Goal: Task Accomplishment & Management: Complete application form

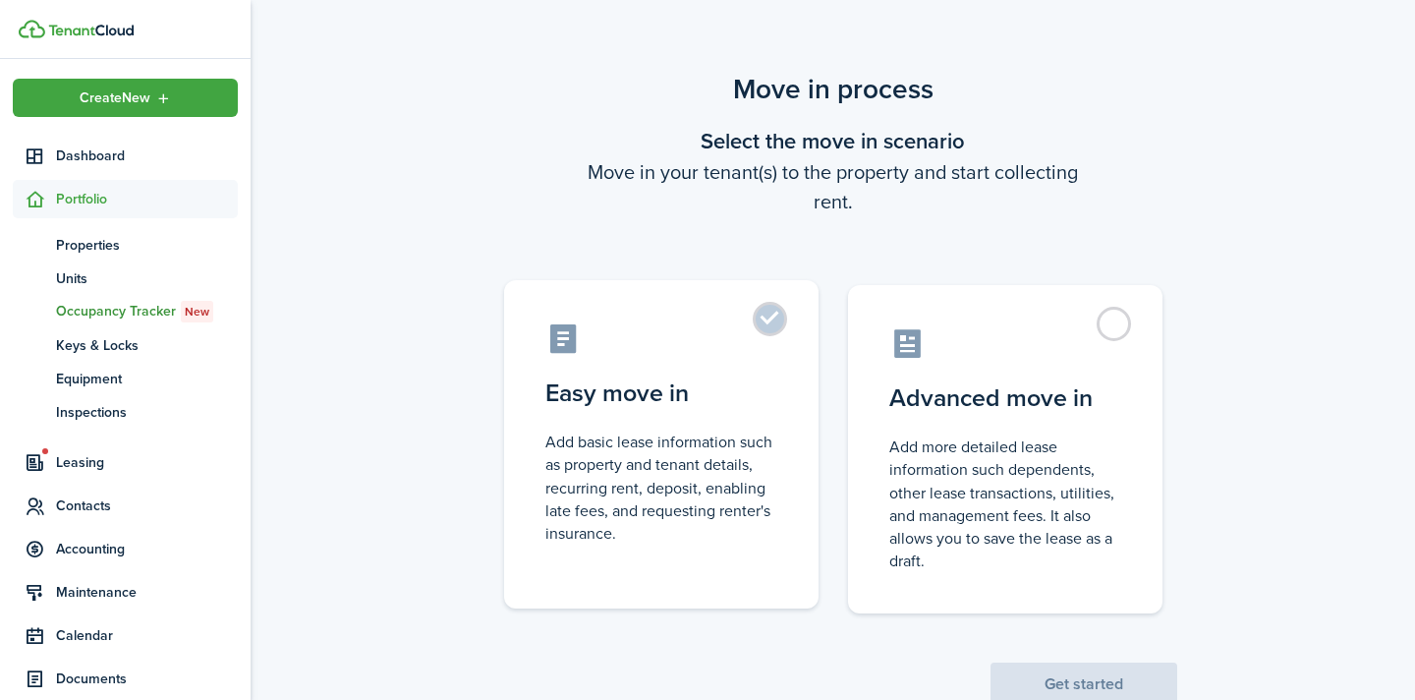
click at [780, 335] on label "Easy move in Add basic lease information such as property and tenant details, r…" at bounding box center [661, 444] width 315 height 328
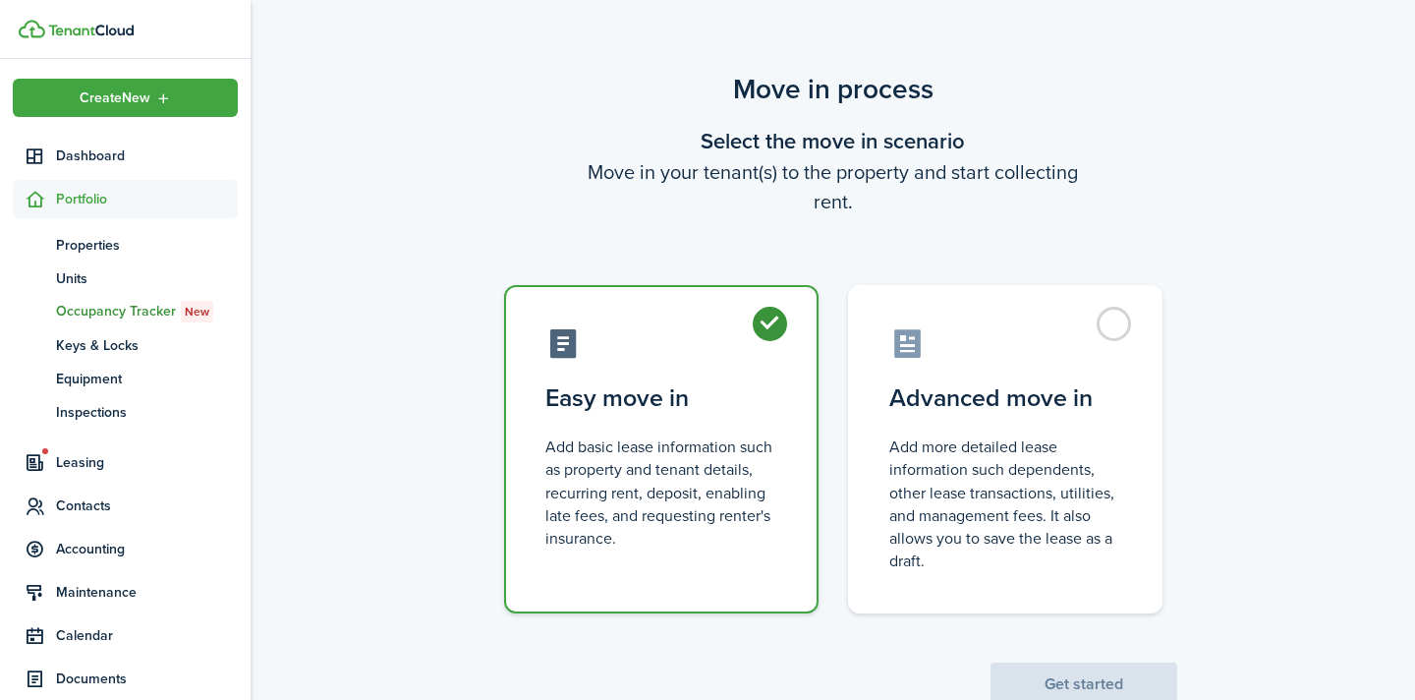
radio input "true"
click at [1087, 686] on button "Get started" at bounding box center [1084, 683] width 187 height 43
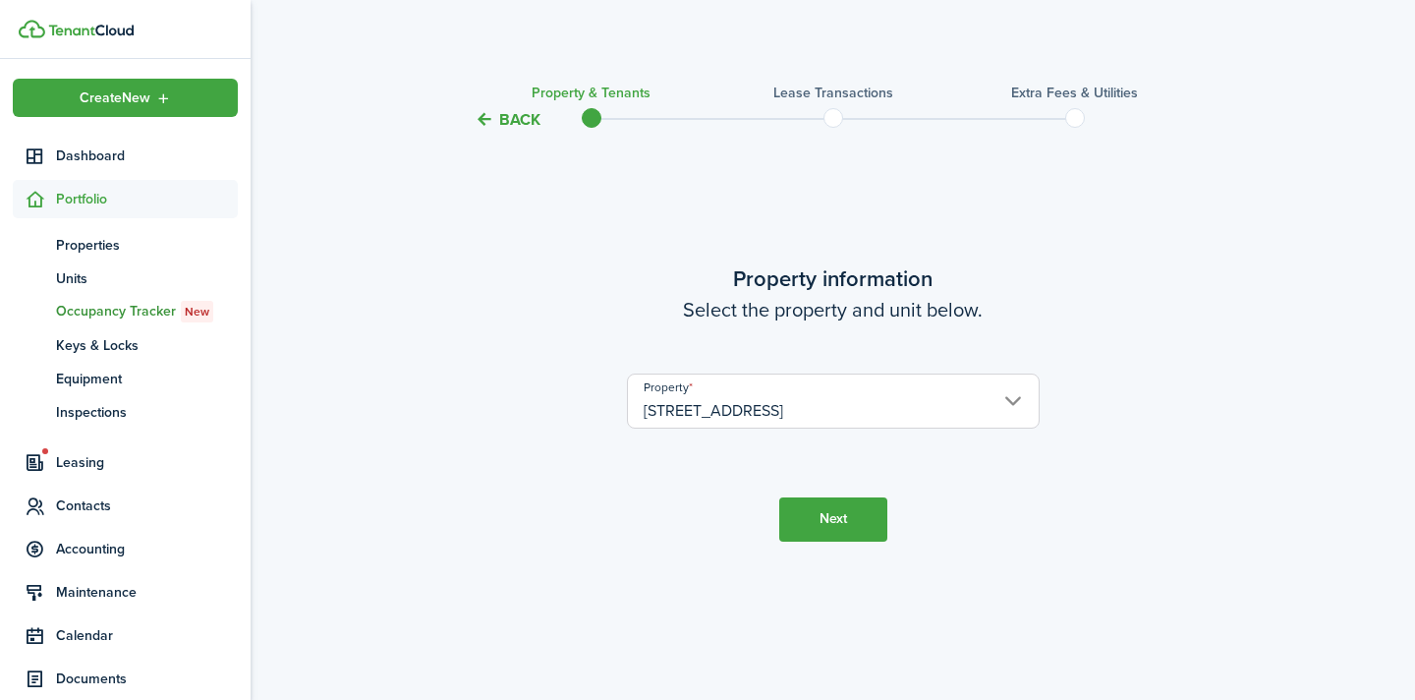
click at [854, 526] on button "Next" at bounding box center [833, 519] width 108 height 44
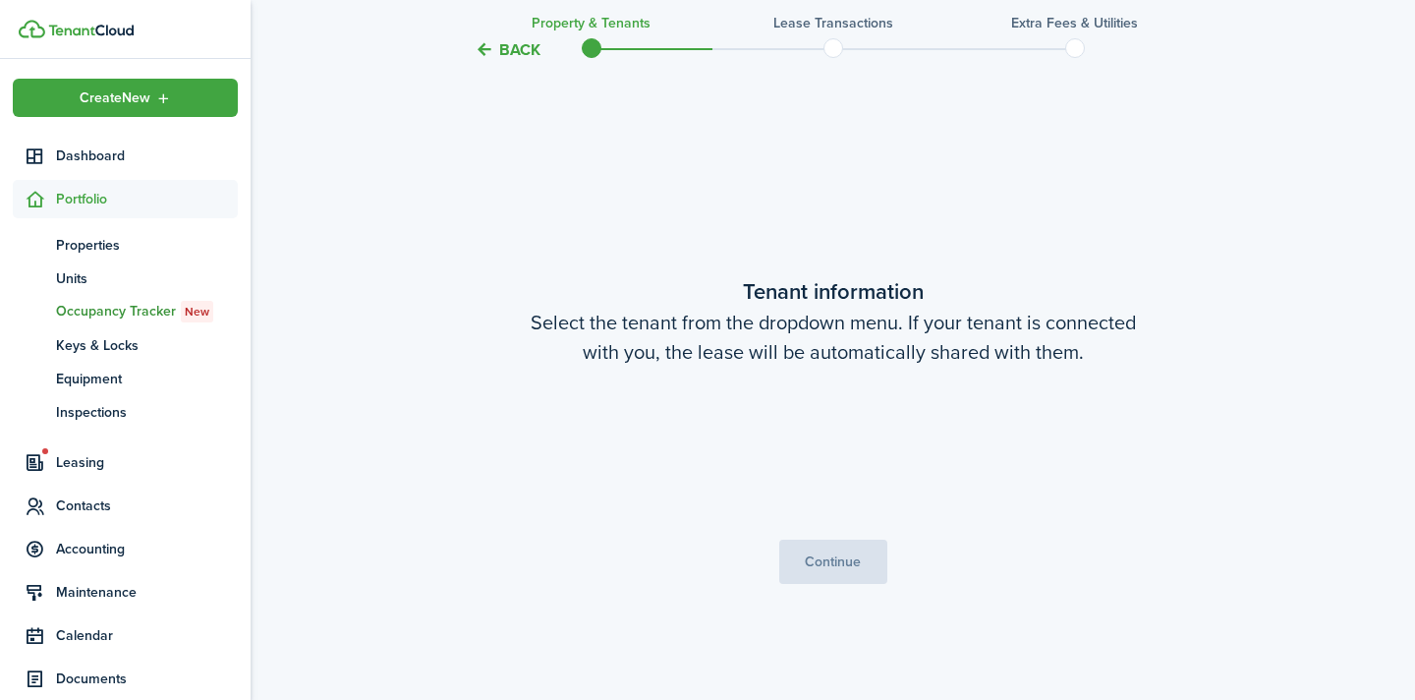
scroll to position [568, 0]
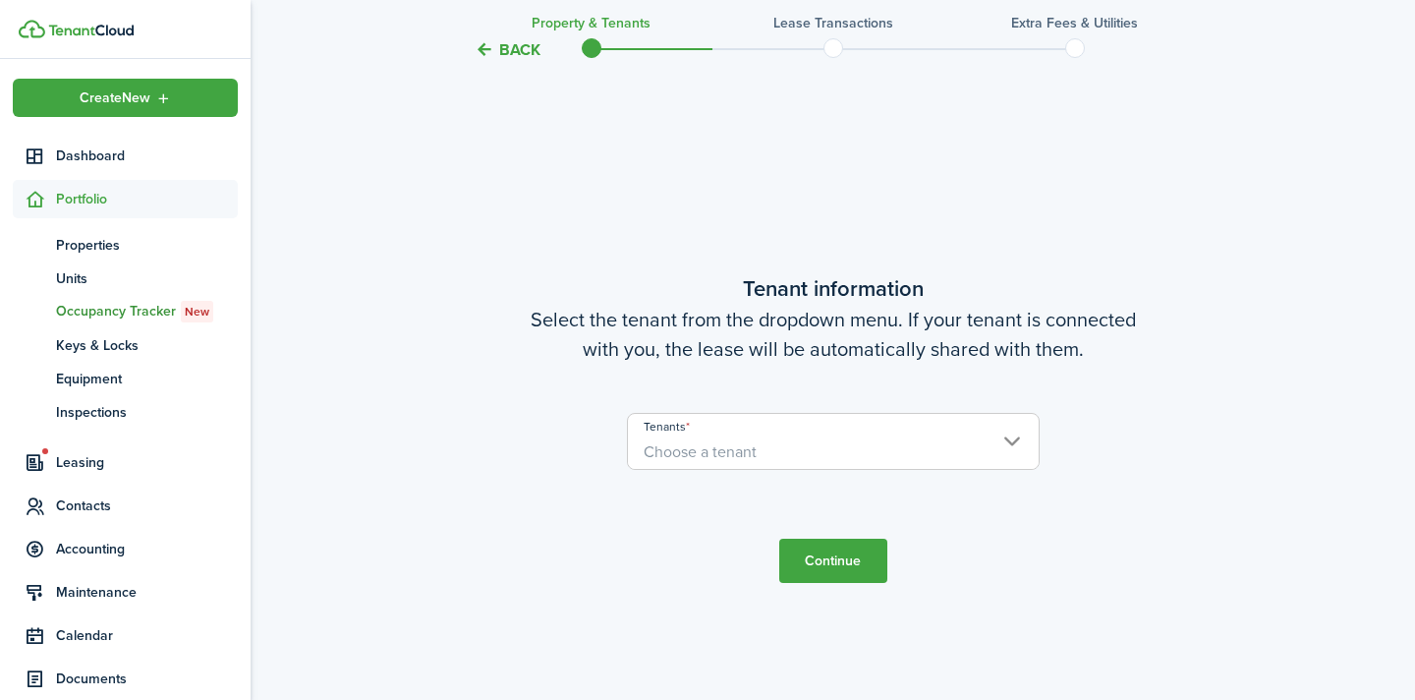
click at [777, 443] on span "Choose a tenant" at bounding box center [833, 451] width 411 height 33
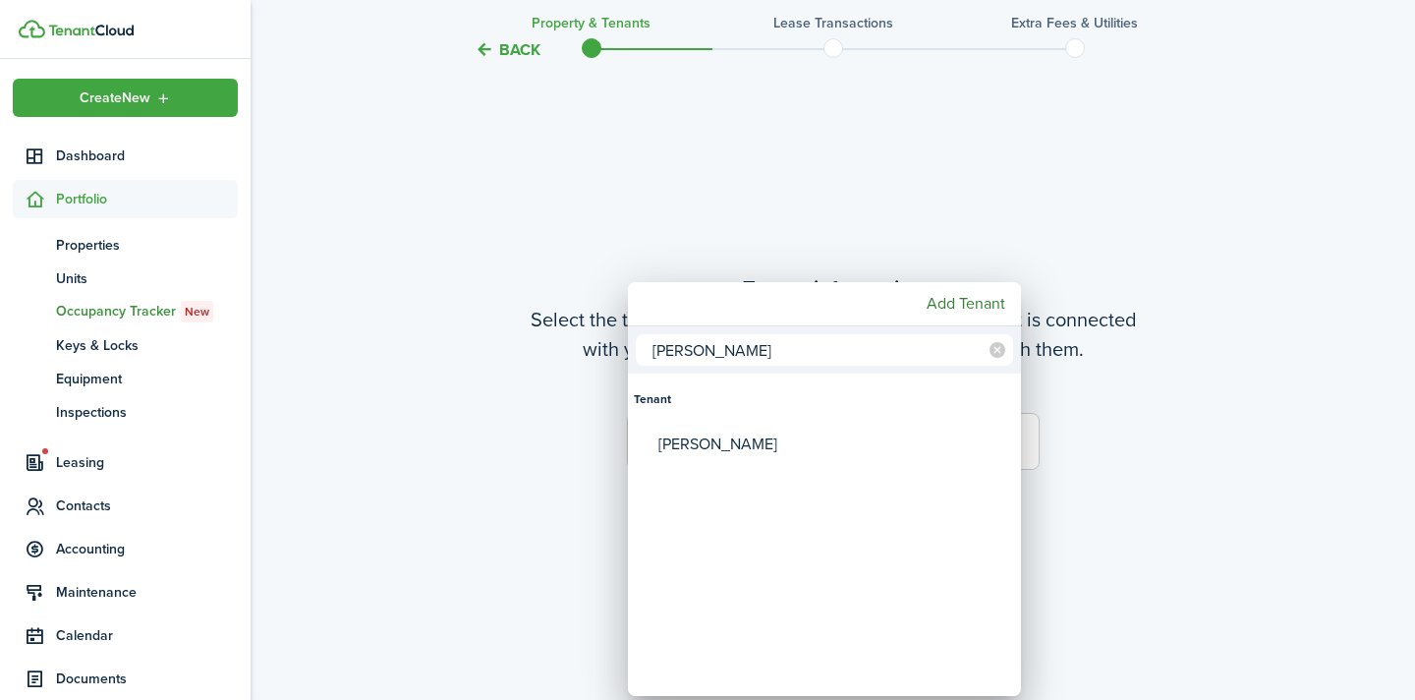
type input "[PERSON_NAME]"
click at [794, 450] on div "[PERSON_NAME]" at bounding box center [833, 444] width 348 height 45
type input "[PERSON_NAME]"
click at [1151, 478] on div at bounding box center [708, 350] width 1730 height 1014
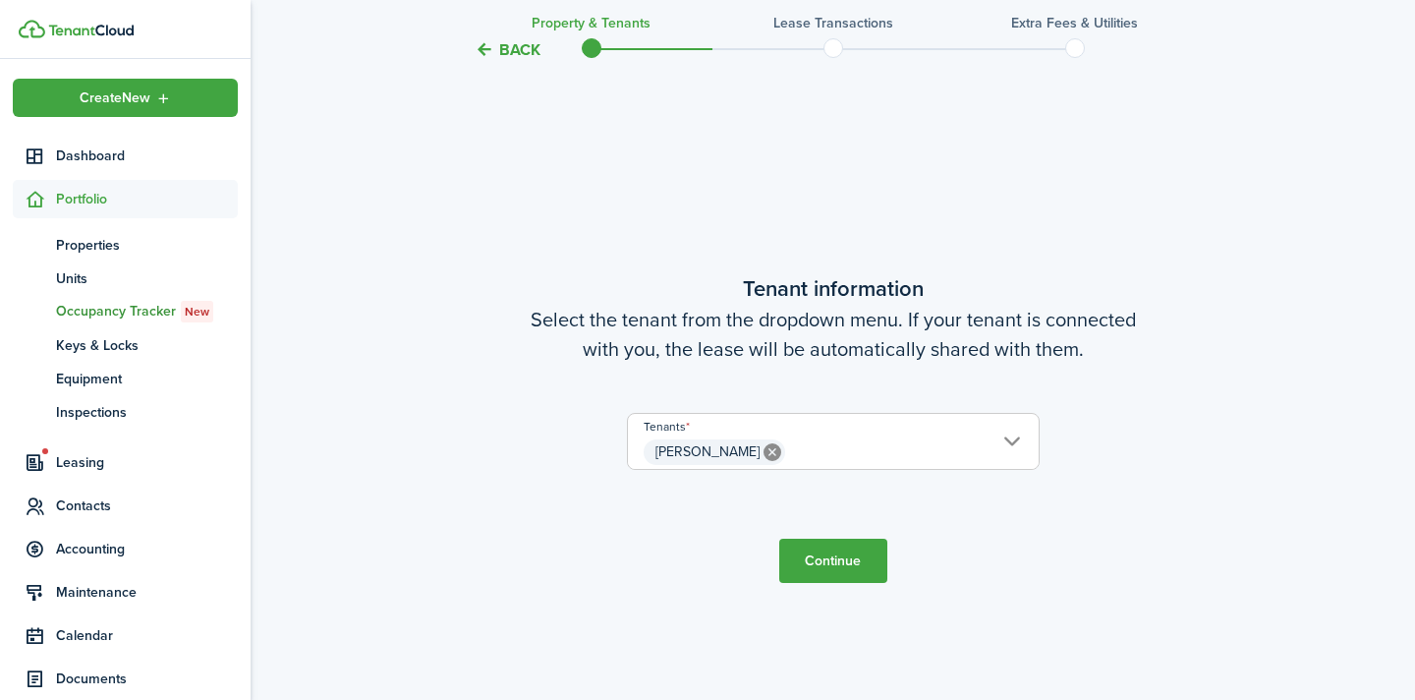
click at [875, 564] on button "Continue" at bounding box center [833, 561] width 108 height 44
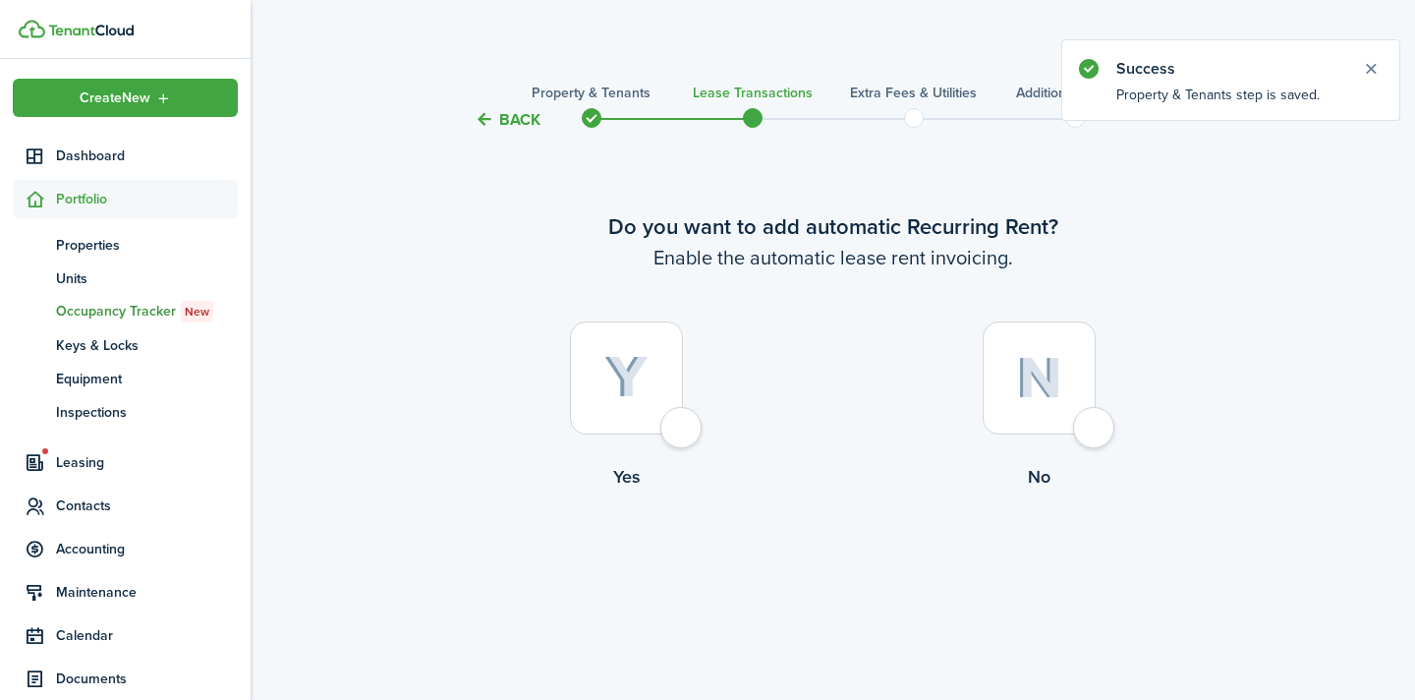
click at [673, 429] on div at bounding box center [626, 377] width 113 height 113
radio input "true"
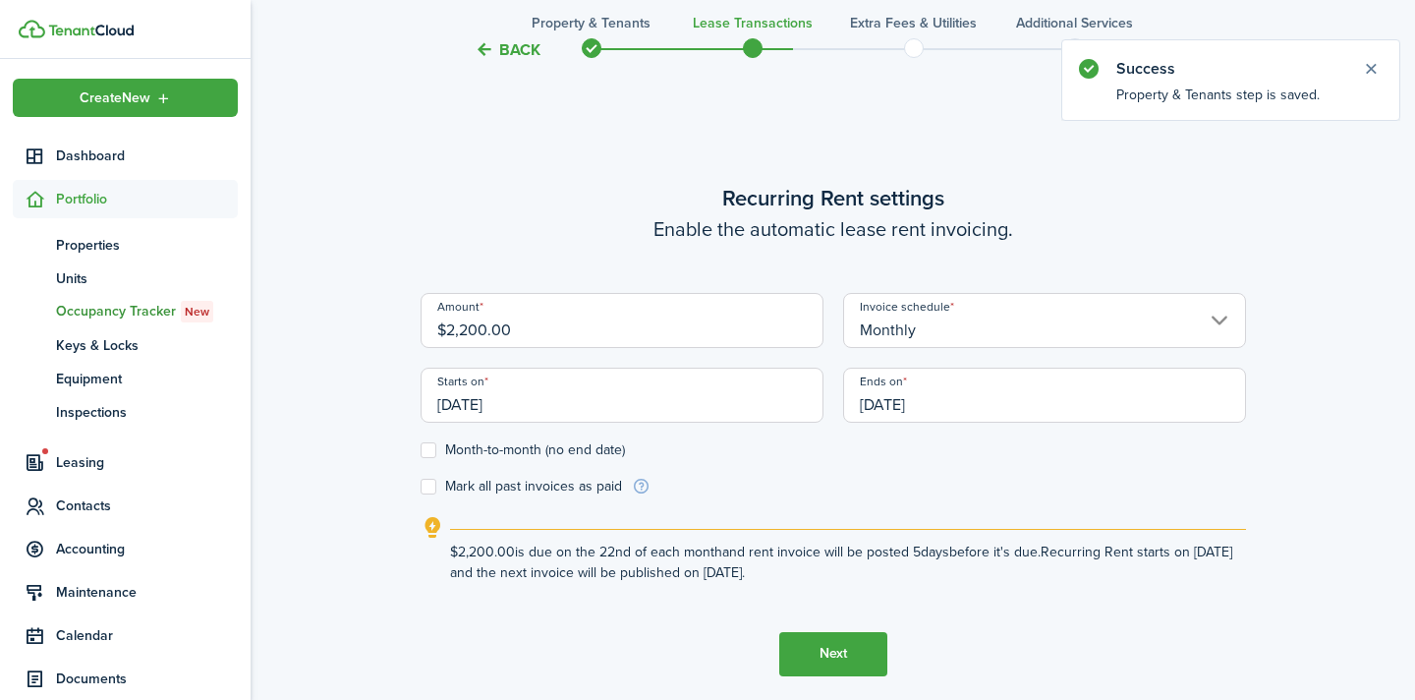
scroll to position [568, 0]
drag, startPoint x: 594, startPoint y: 327, endPoint x: 429, endPoint y: 322, distance: 165.2
click at [429, 322] on input "$2,200.00" at bounding box center [622, 319] width 403 height 55
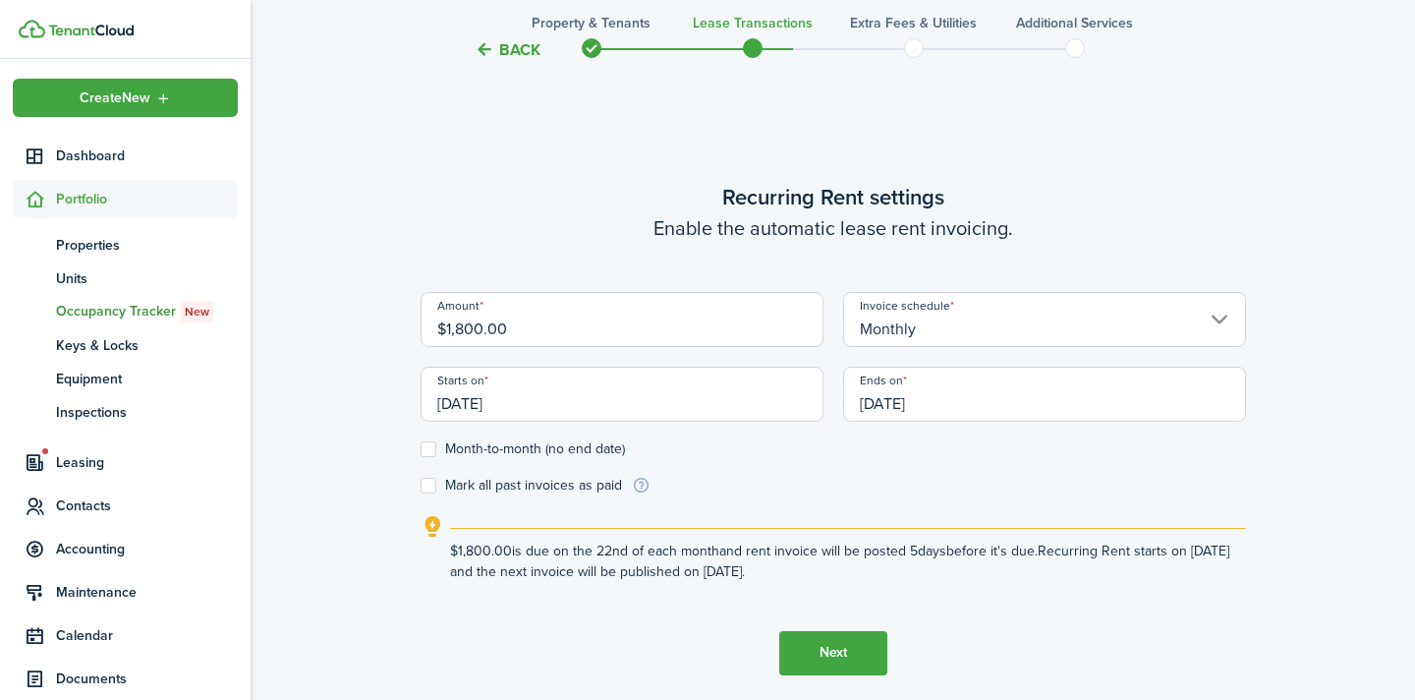
type input "$1,800.00"
click at [881, 471] on form "Amount $1,800.00 Invoice schedule Monthly Starts on [DATE] Ends on [DATE] Month…" at bounding box center [834, 393] width 826 height 203
click at [432, 448] on label "Month-to-month (no end date)" at bounding box center [523, 449] width 204 height 16
click at [421, 448] on input "Month-to-month (no end date)" at bounding box center [420, 448] width 1 height 1
checkbox input "true"
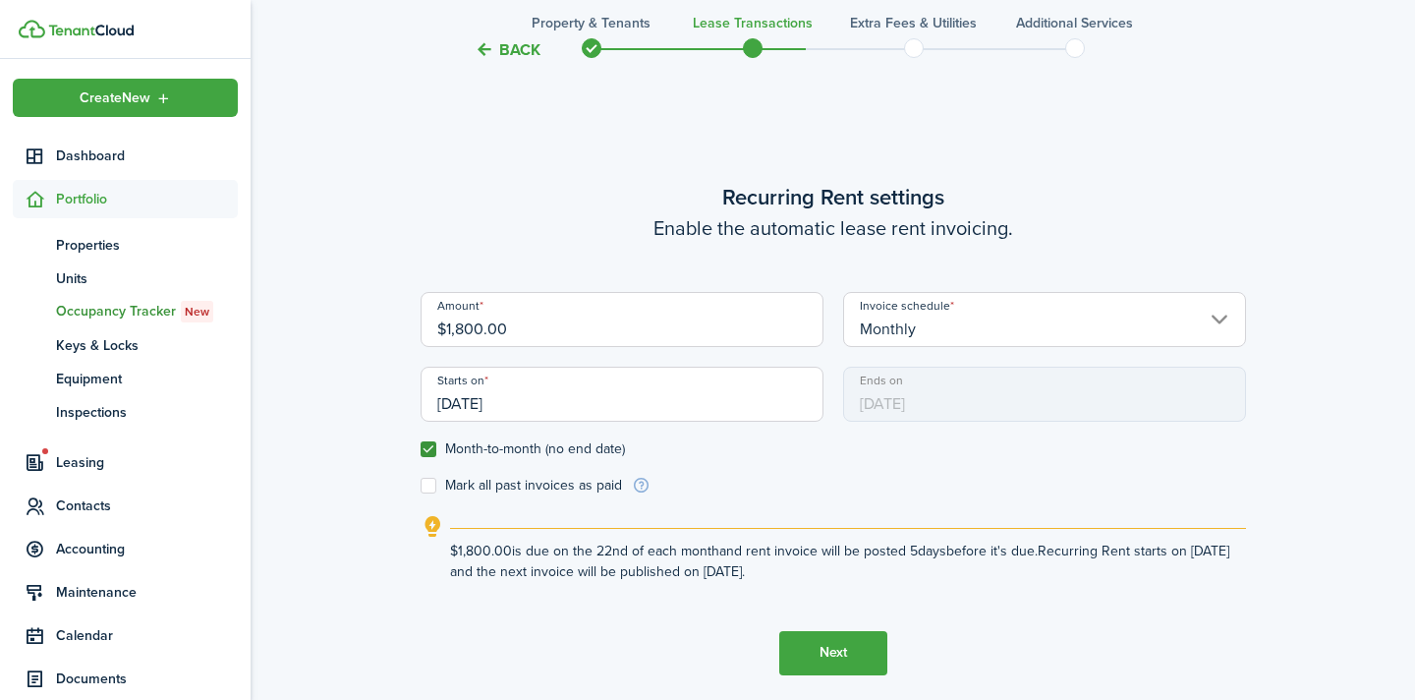
click at [835, 666] on button "Next" at bounding box center [833, 653] width 108 height 44
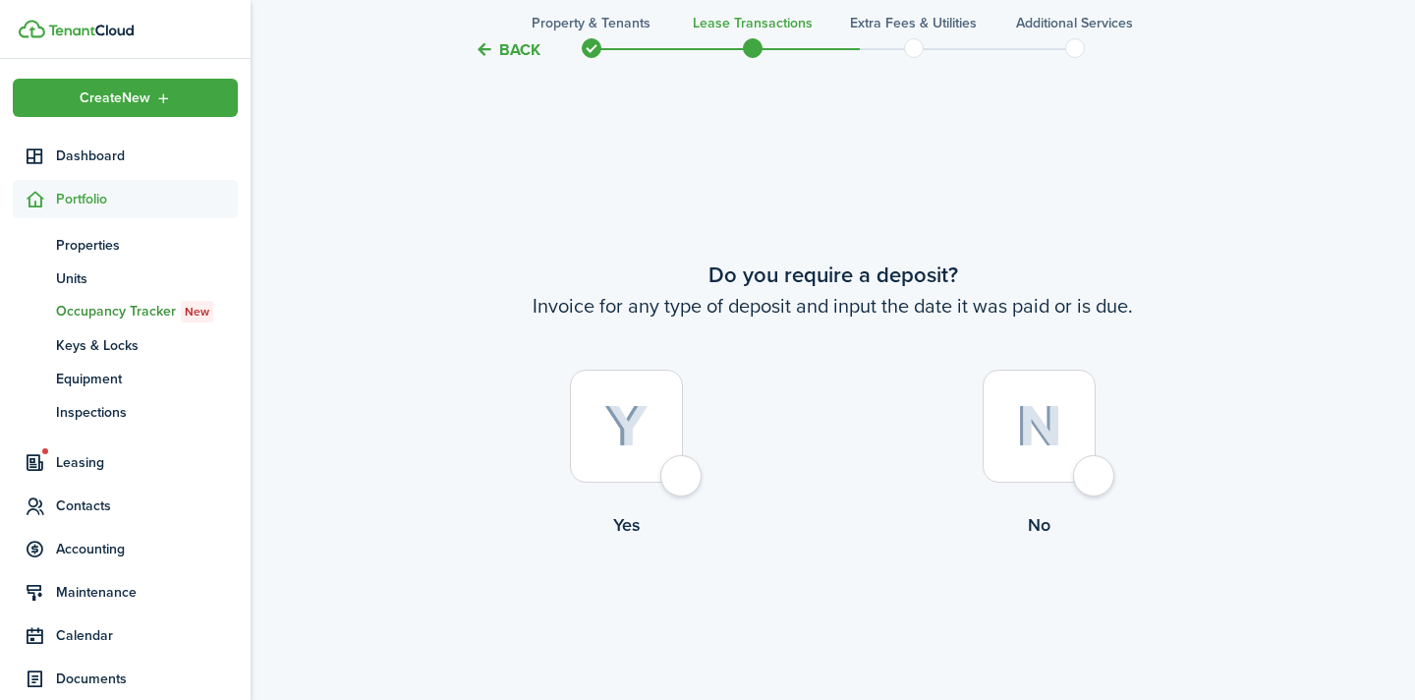
scroll to position [1268, 0]
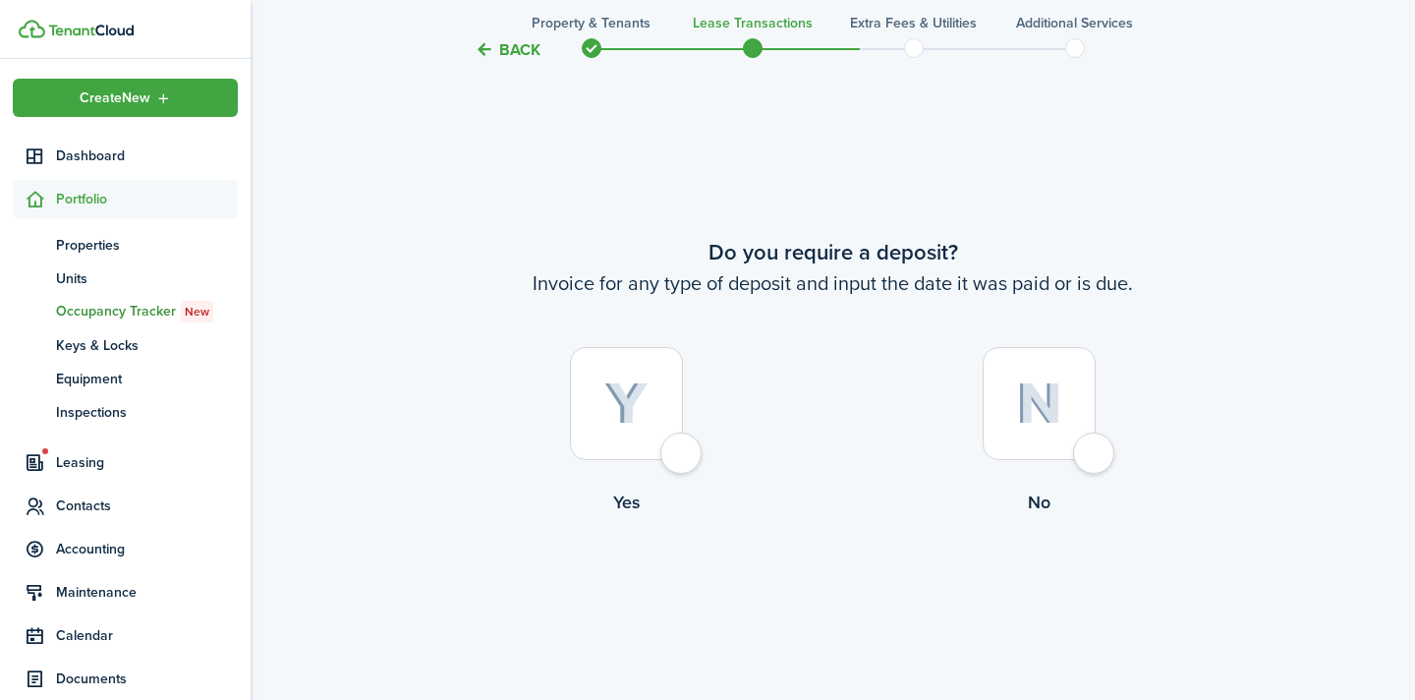
click at [1122, 446] on label "No" at bounding box center [1040, 436] width 413 height 178
radio input "true"
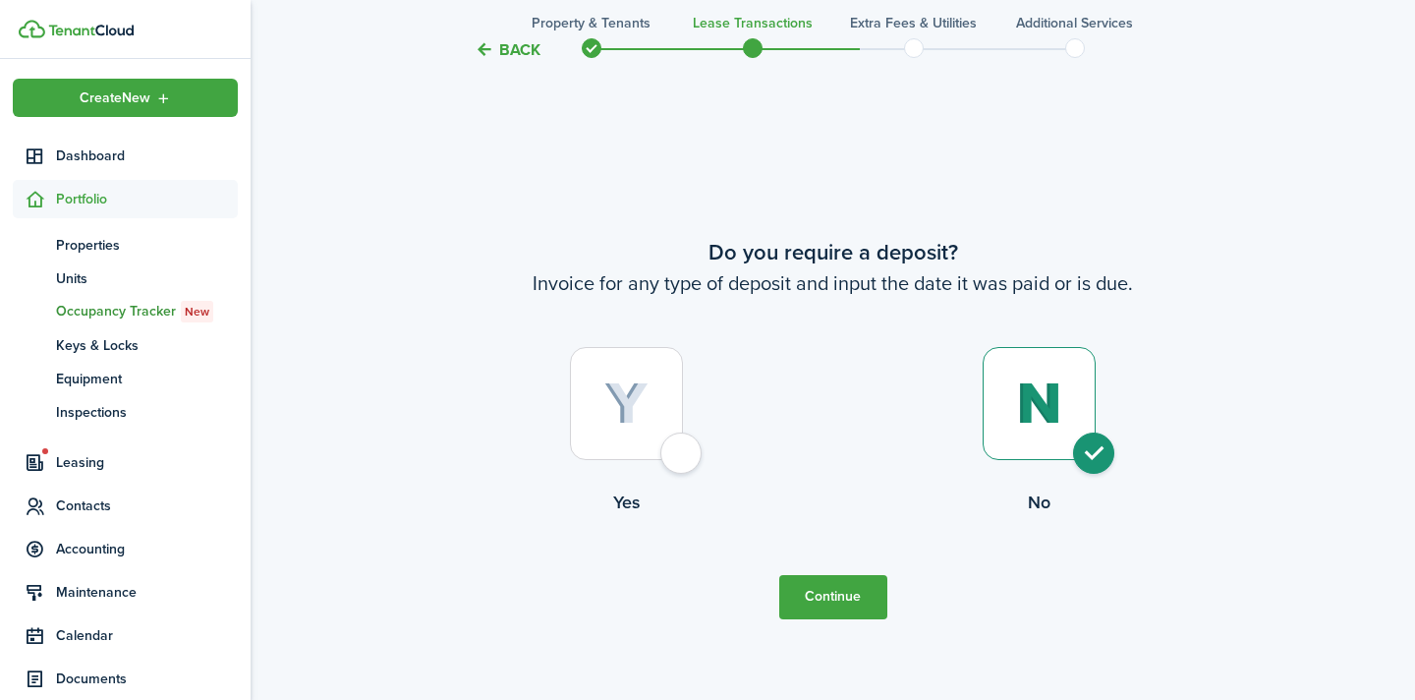
drag, startPoint x: 874, startPoint y: 604, endPoint x: 900, endPoint y: 600, distance: 26.8
click at [874, 604] on button "Continue" at bounding box center [833, 597] width 108 height 44
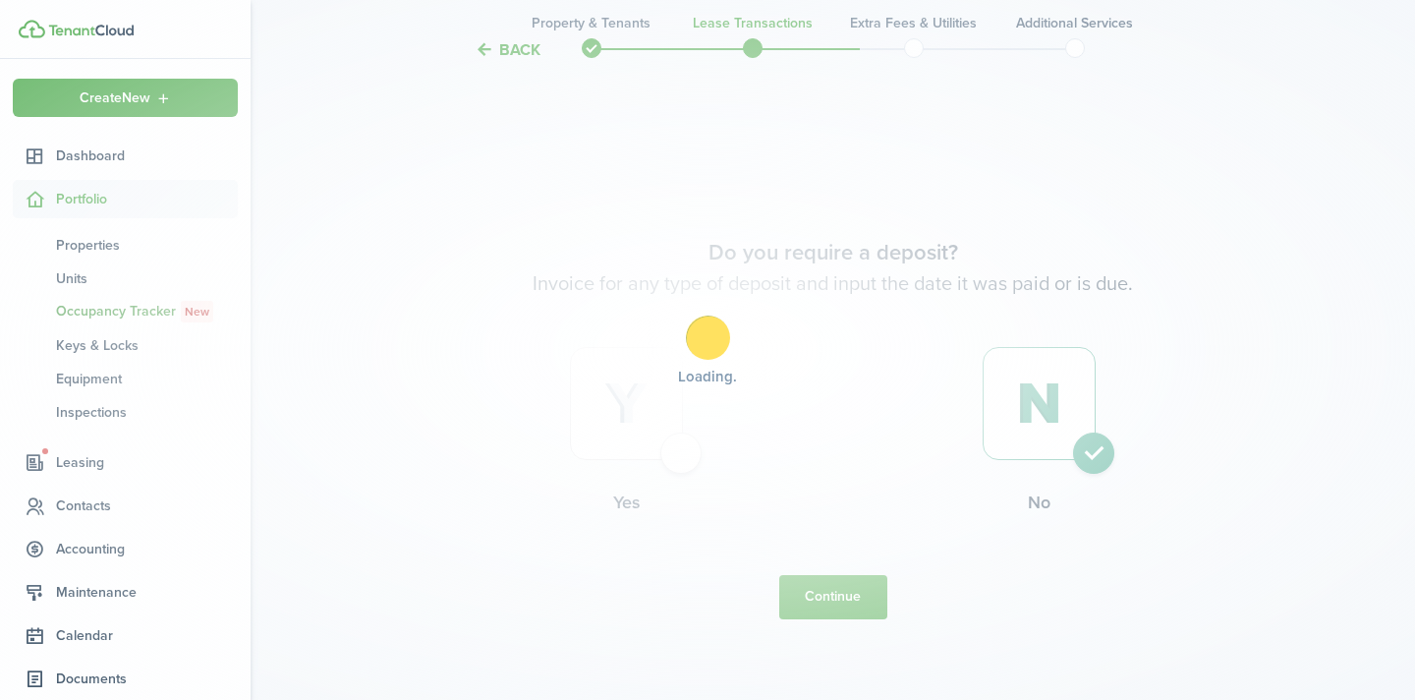
scroll to position [0, 0]
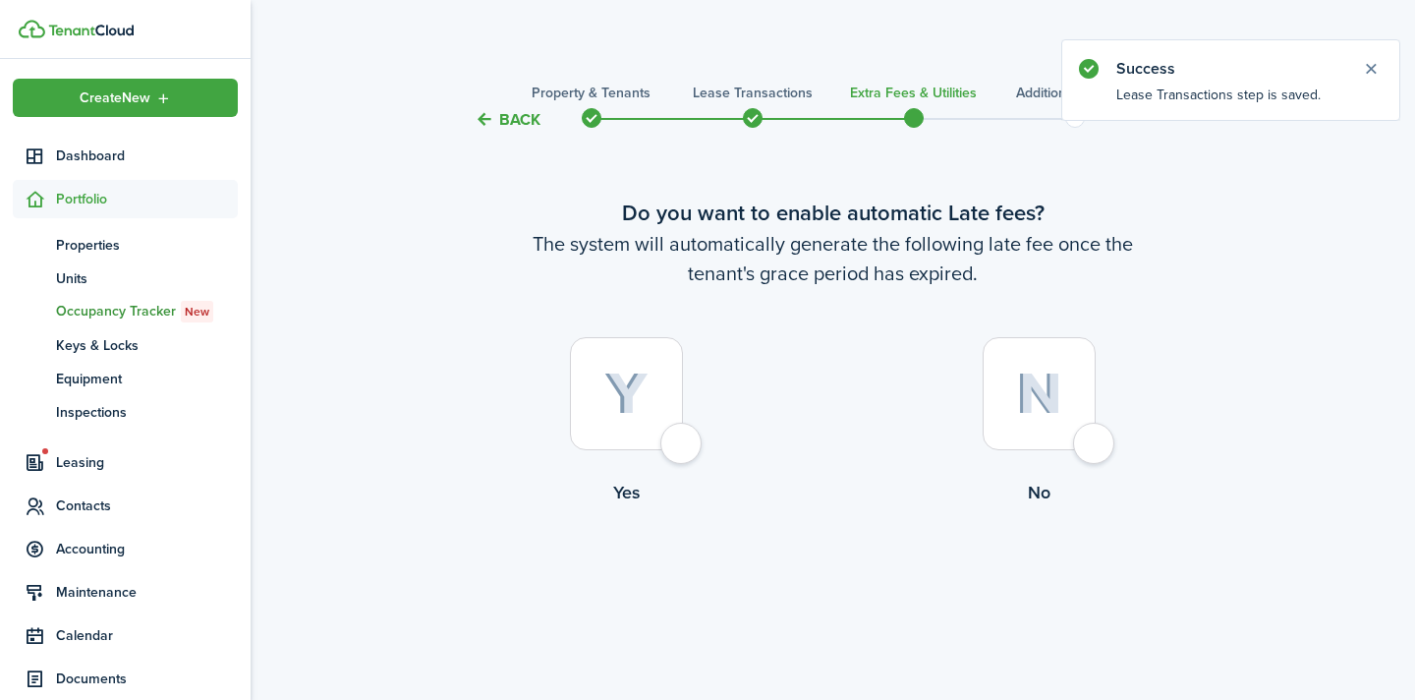
click at [683, 450] on div at bounding box center [626, 393] width 113 height 113
radio input "true"
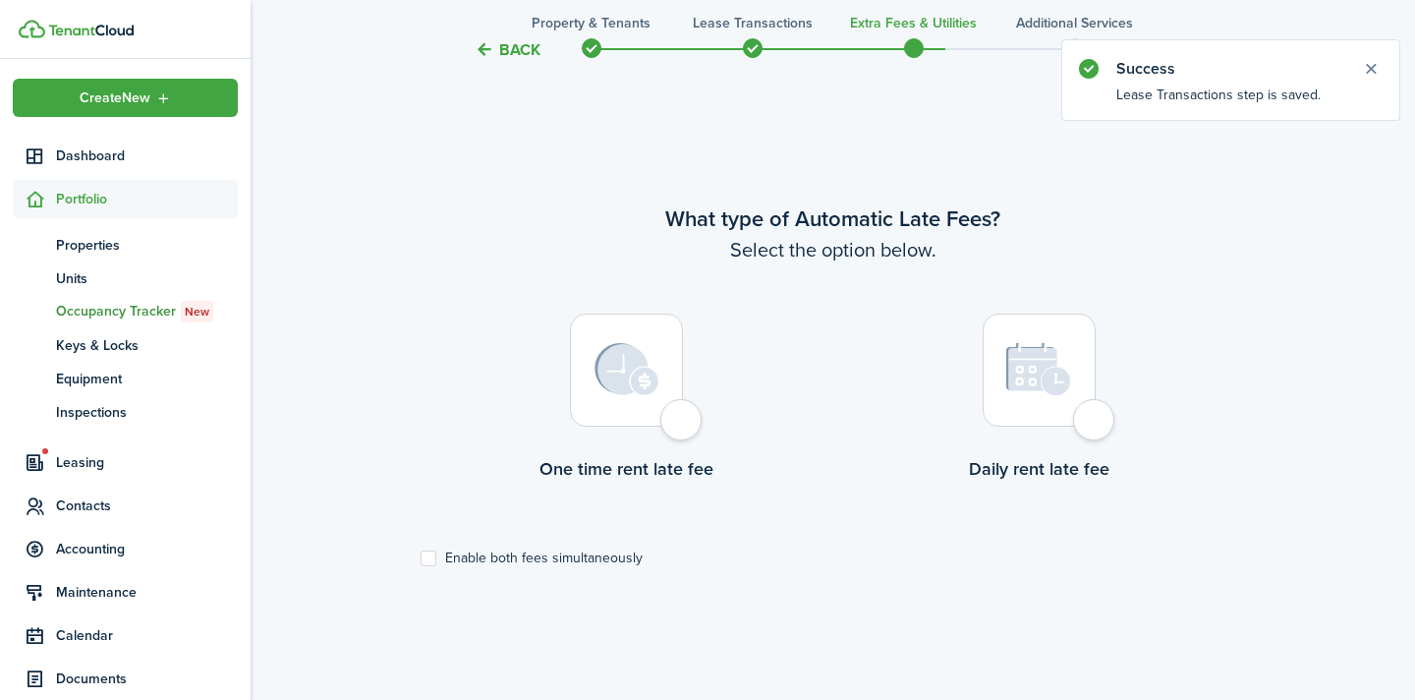
scroll to position [570, 0]
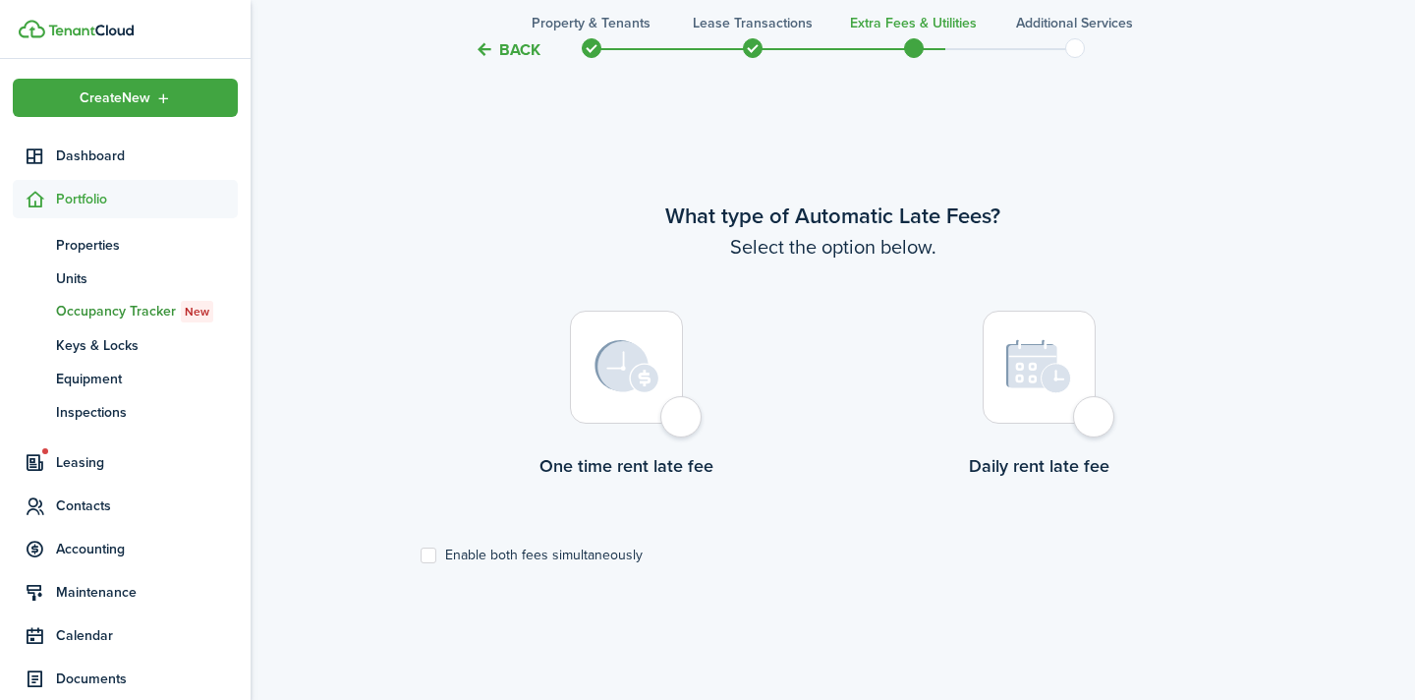
click at [672, 424] on div at bounding box center [626, 367] width 113 height 113
radio input "true"
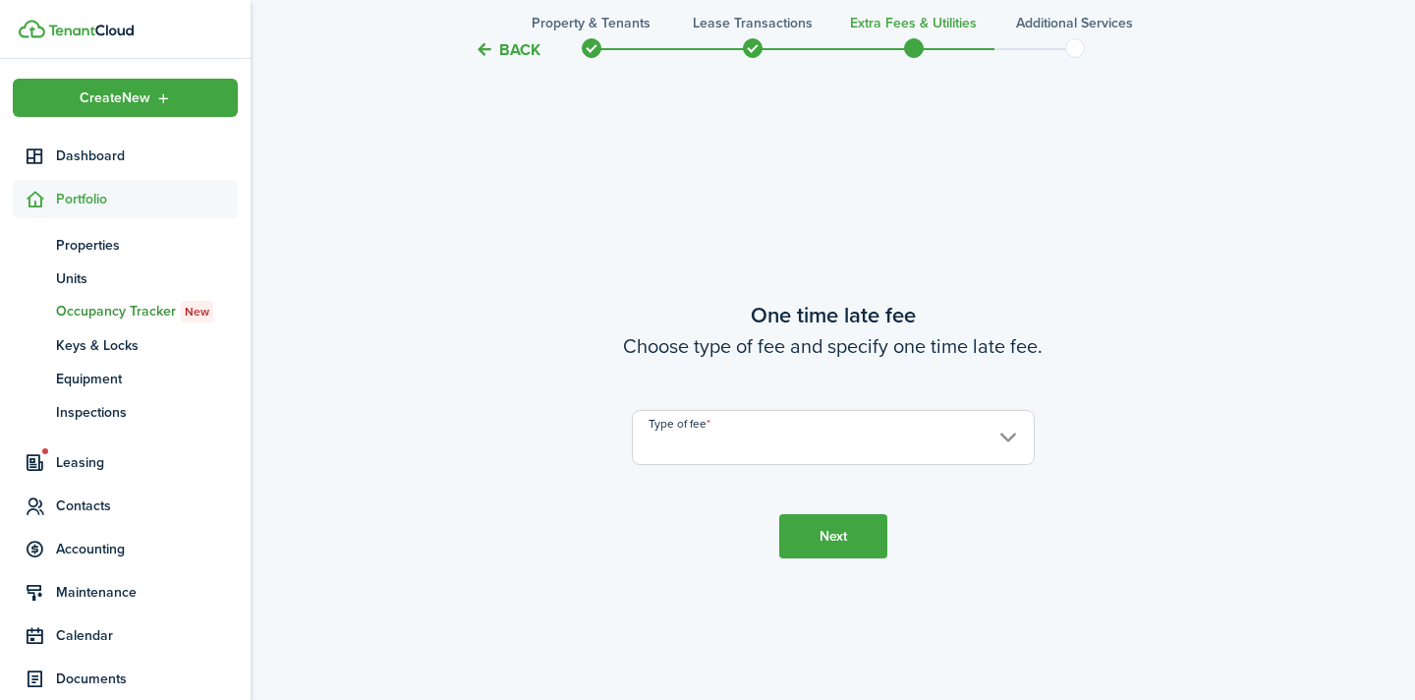
scroll to position [1270, 0]
click at [823, 453] on input "Type of fee" at bounding box center [833, 436] width 403 height 55
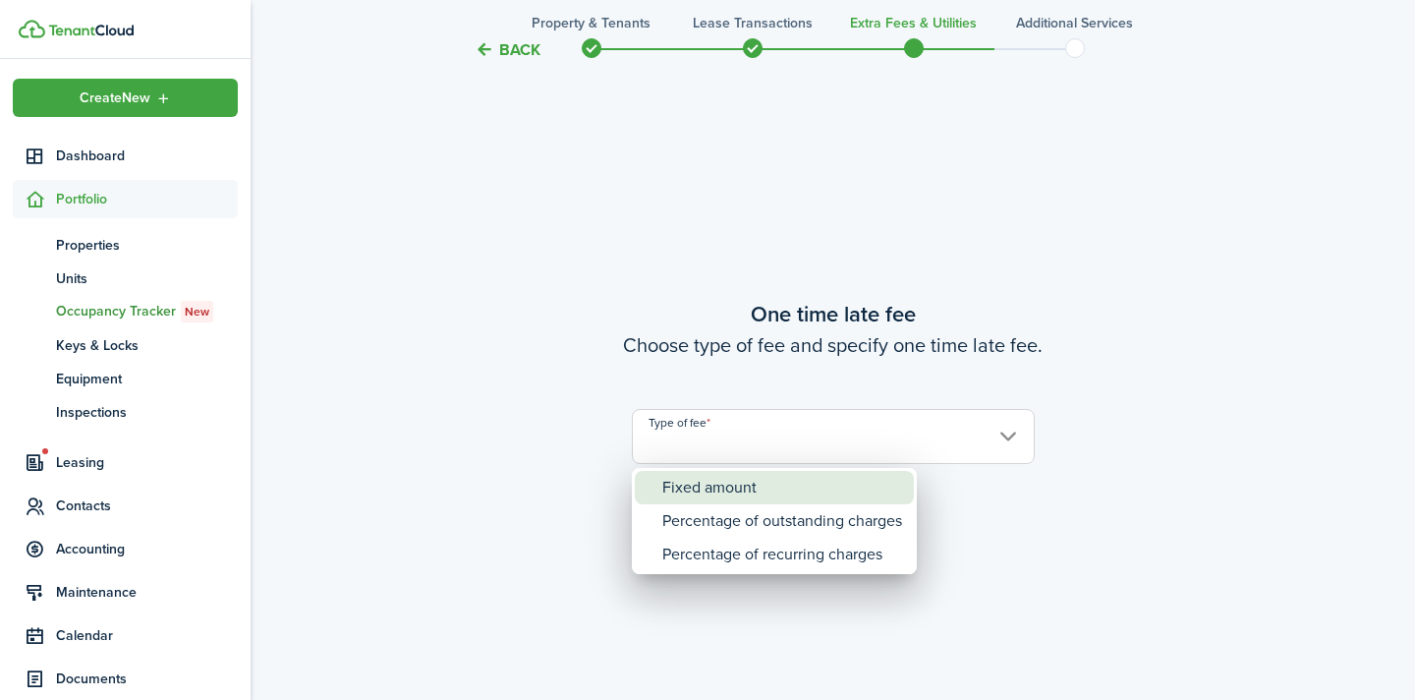
click at [811, 485] on div "Fixed amount" at bounding box center [782, 487] width 240 height 33
type input "Fixed amount"
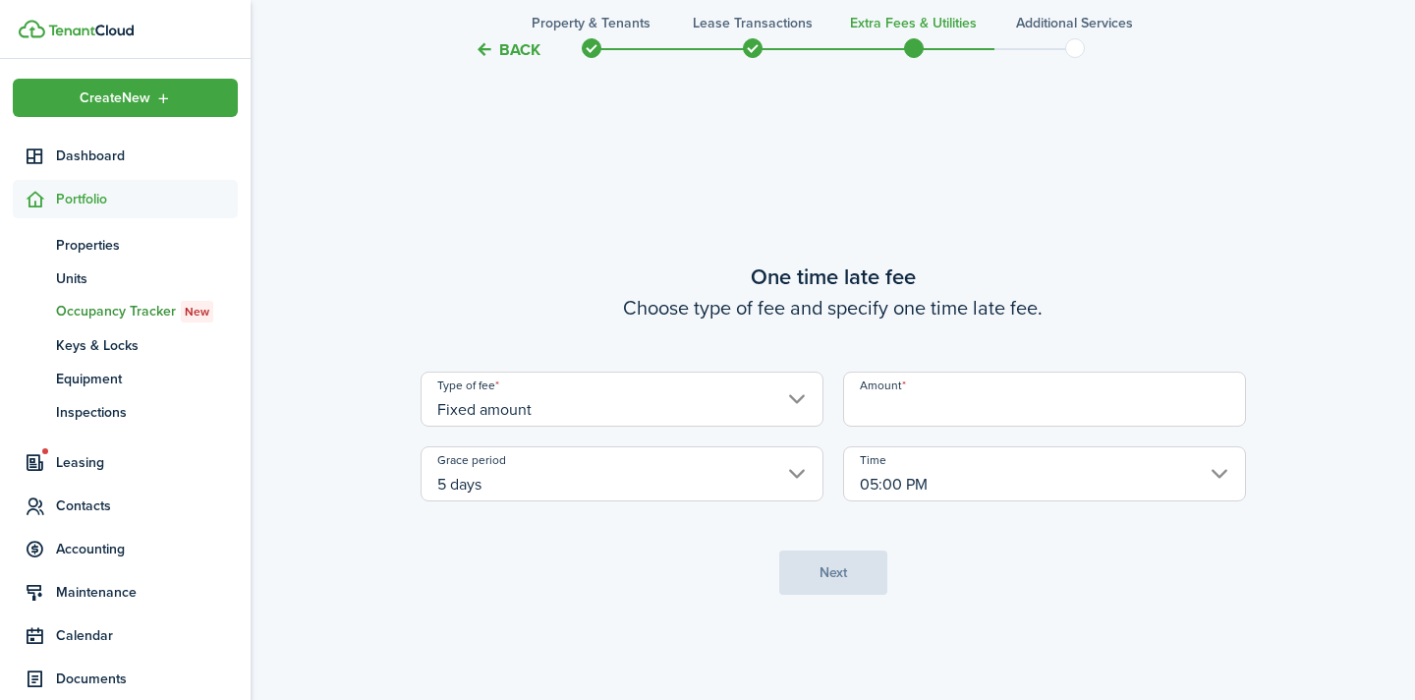
click at [937, 409] on input "Amount" at bounding box center [1044, 399] width 403 height 55
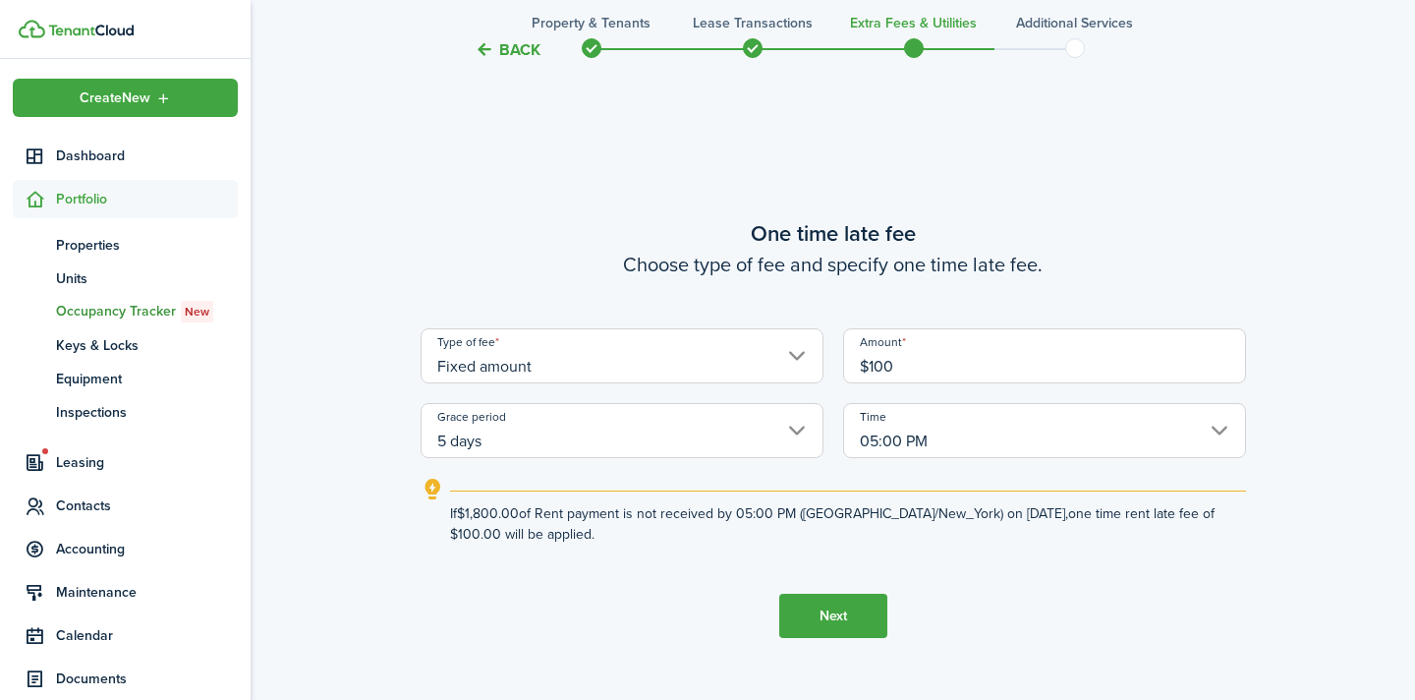
type input "$100.00"
drag, startPoint x: 828, startPoint y: 616, endPoint x: 883, endPoint y: 611, distance: 55.3
click at [828, 616] on button "Next" at bounding box center [833, 616] width 108 height 44
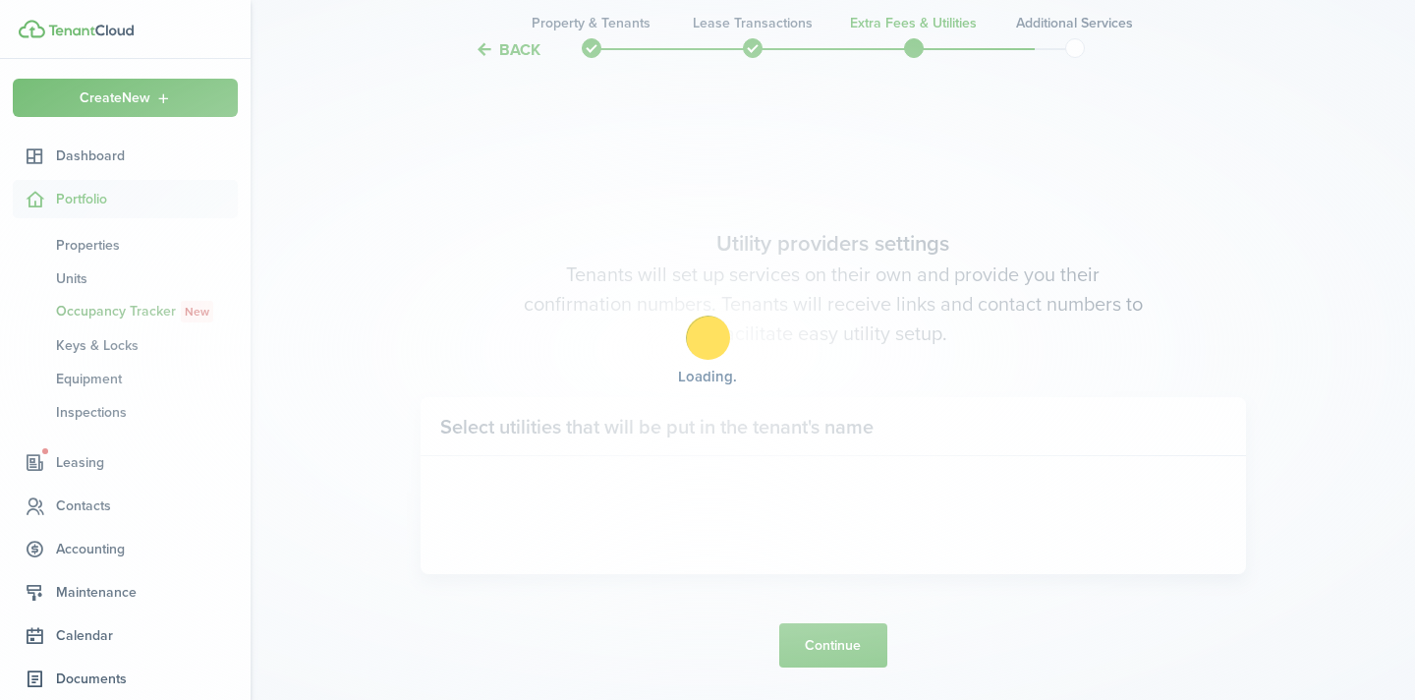
scroll to position [1970, 0]
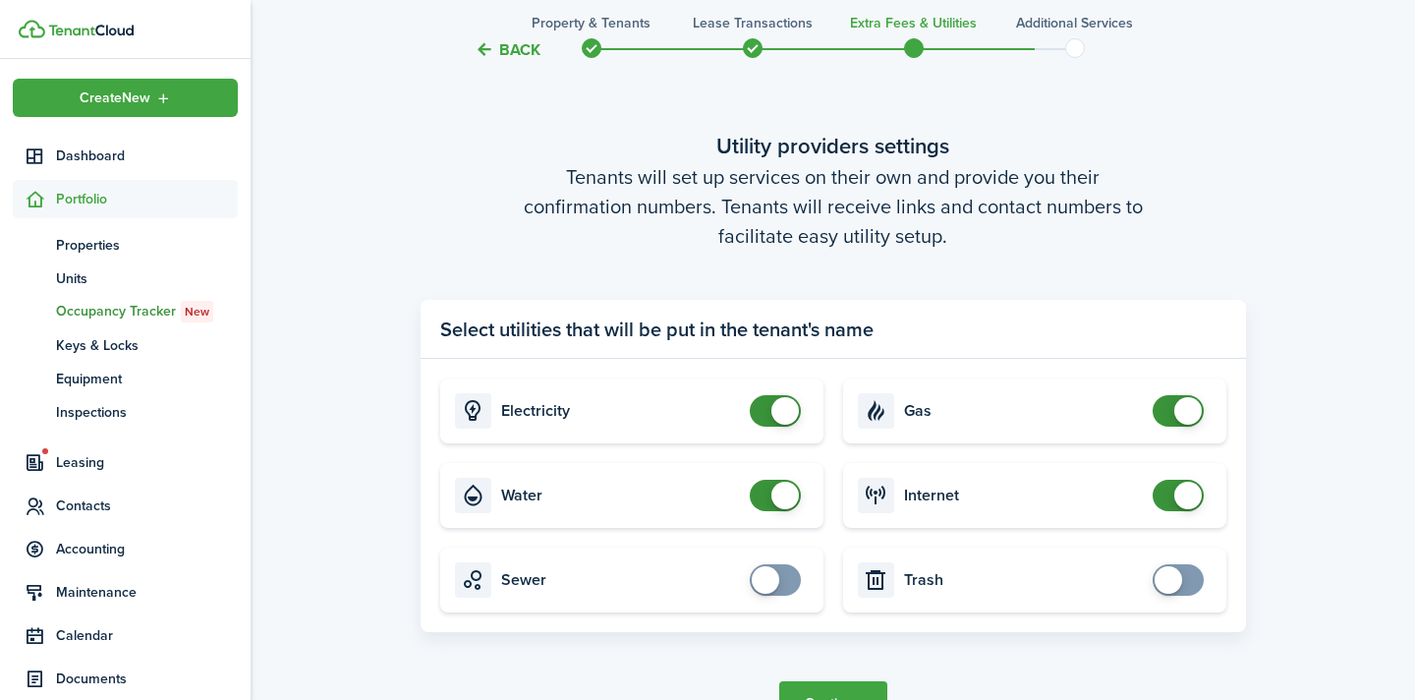
checkbox input "false"
click at [786, 405] on span at bounding box center [786, 411] width 28 height 28
checkbox input "false"
click at [785, 498] on span at bounding box center [786, 496] width 28 height 28
checkbox input "false"
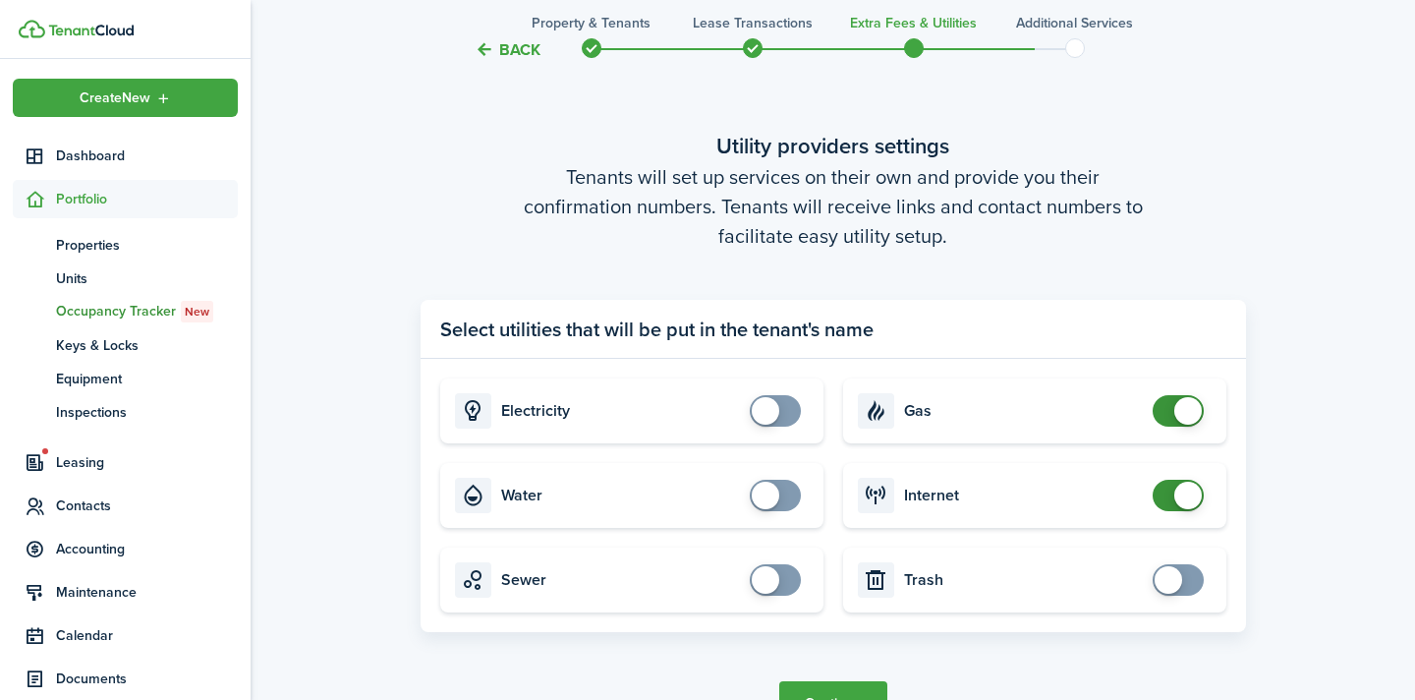
click at [1185, 412] on span at bounding box center [1189, 411] width 28 height 28
click at [1189, 498] on span at bounding box center [1189, 496] width 28 height 28
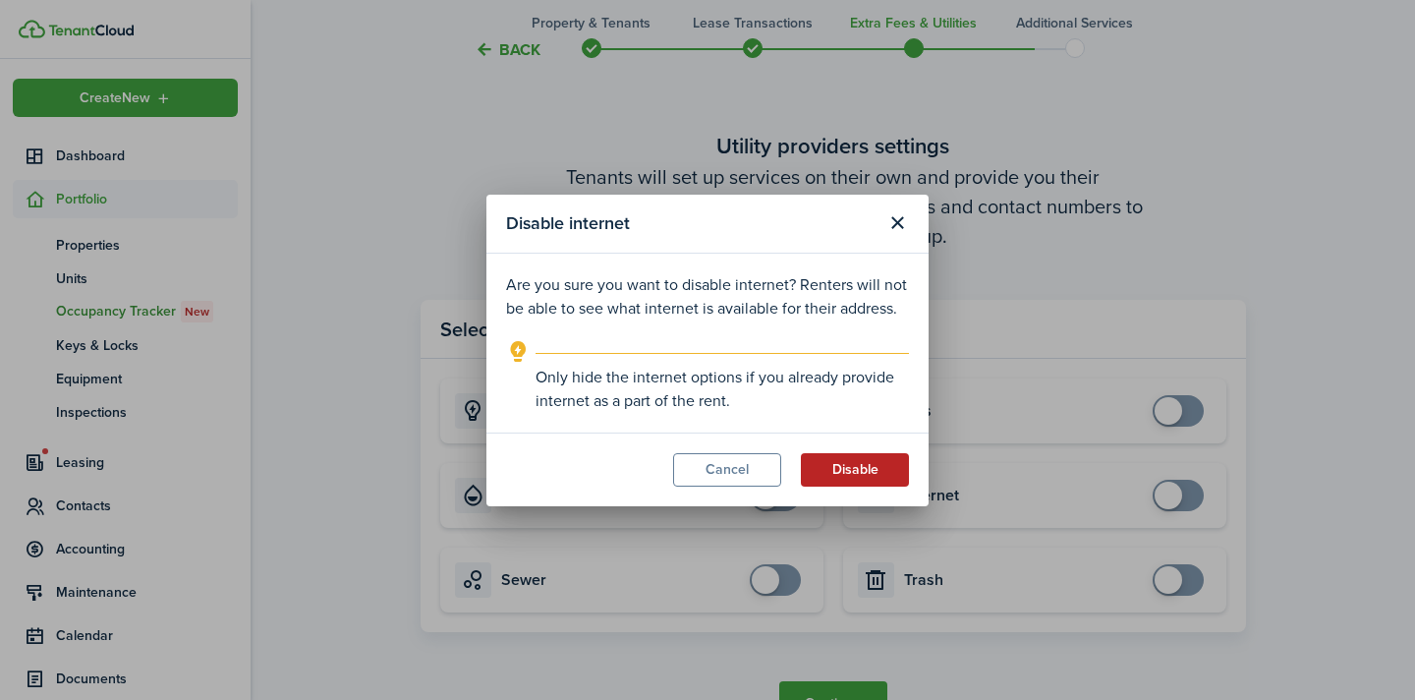
drag, startPoint x: 759, startPoint y: 462, endPoint x: 889, endPoint y: 460, distance: 129.8
click at [766, 460] on button "Cancel" at bounding box center [727, 469] width 108 height 33
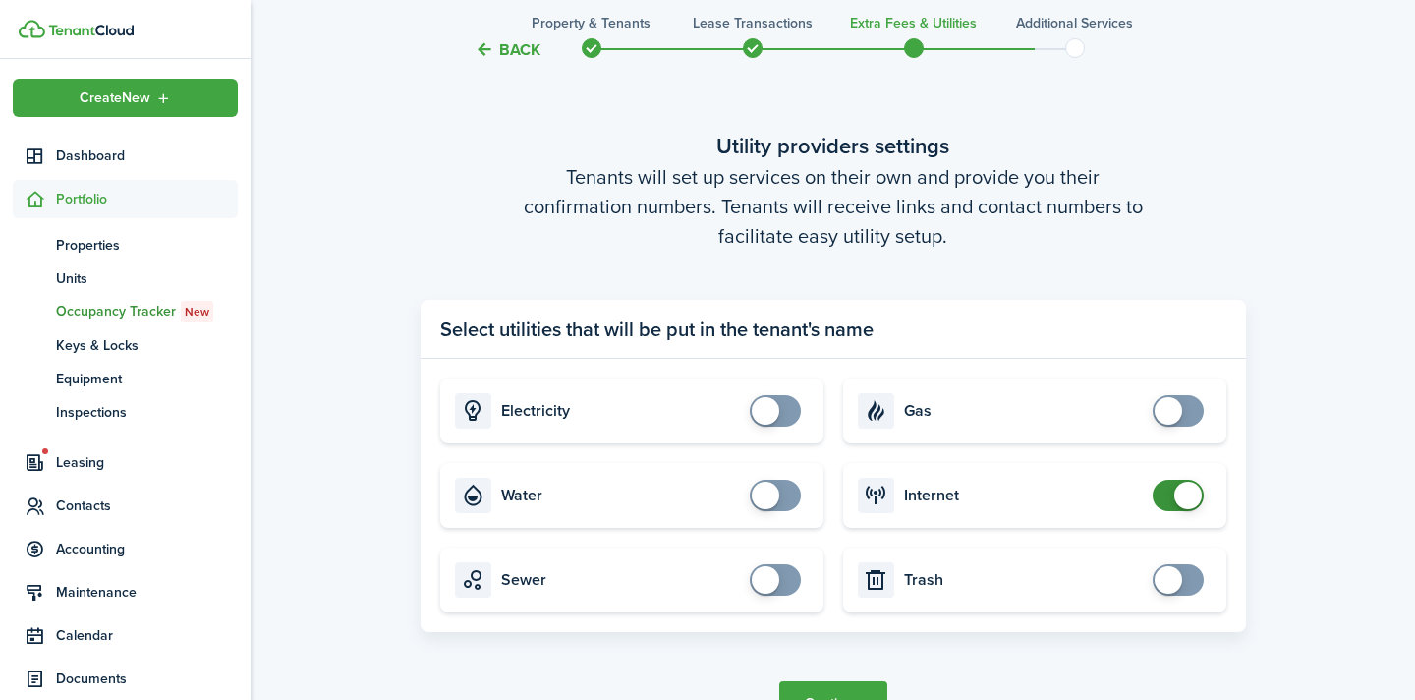
click at [1169, 491] on span at bounding box center [1179, 495] width 20 height 31
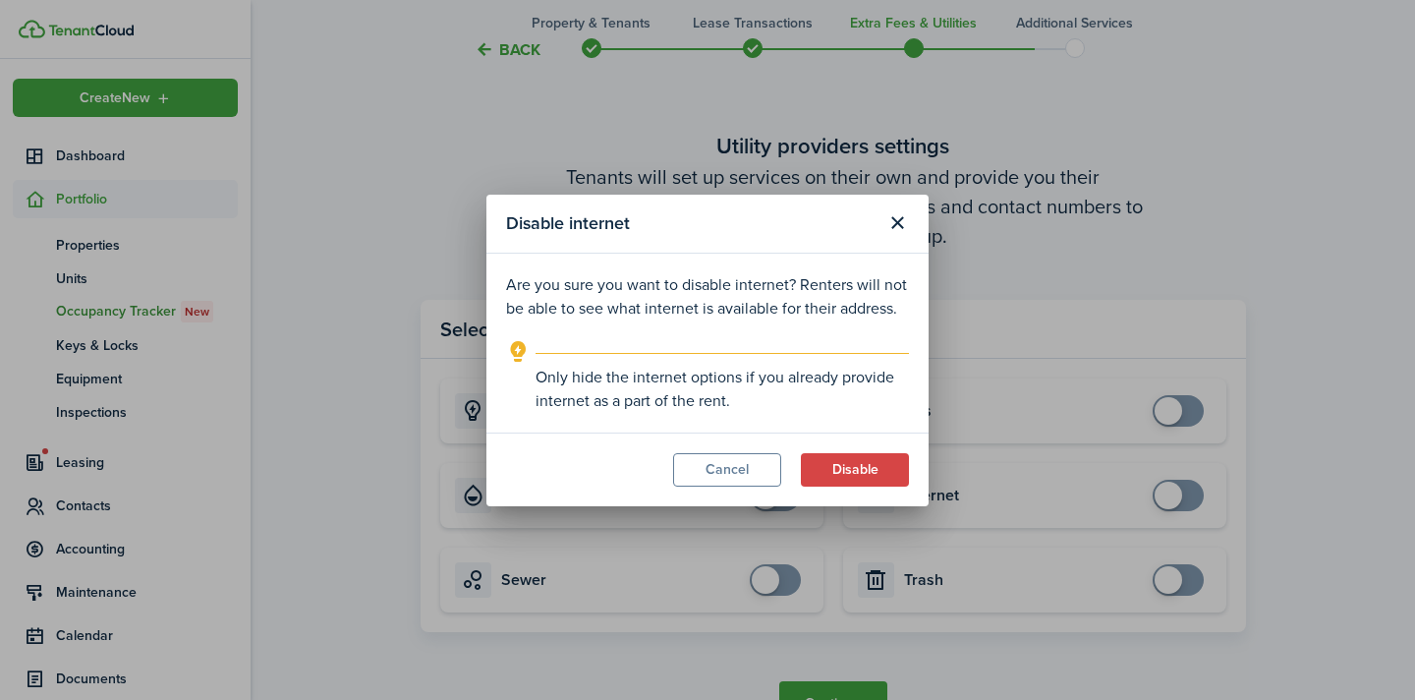
click at [1172, 494] on div "Disable internet Are you sure you want to disable internet? Renters will not be…" at bounding box center [707, 350] width 1415 height 700
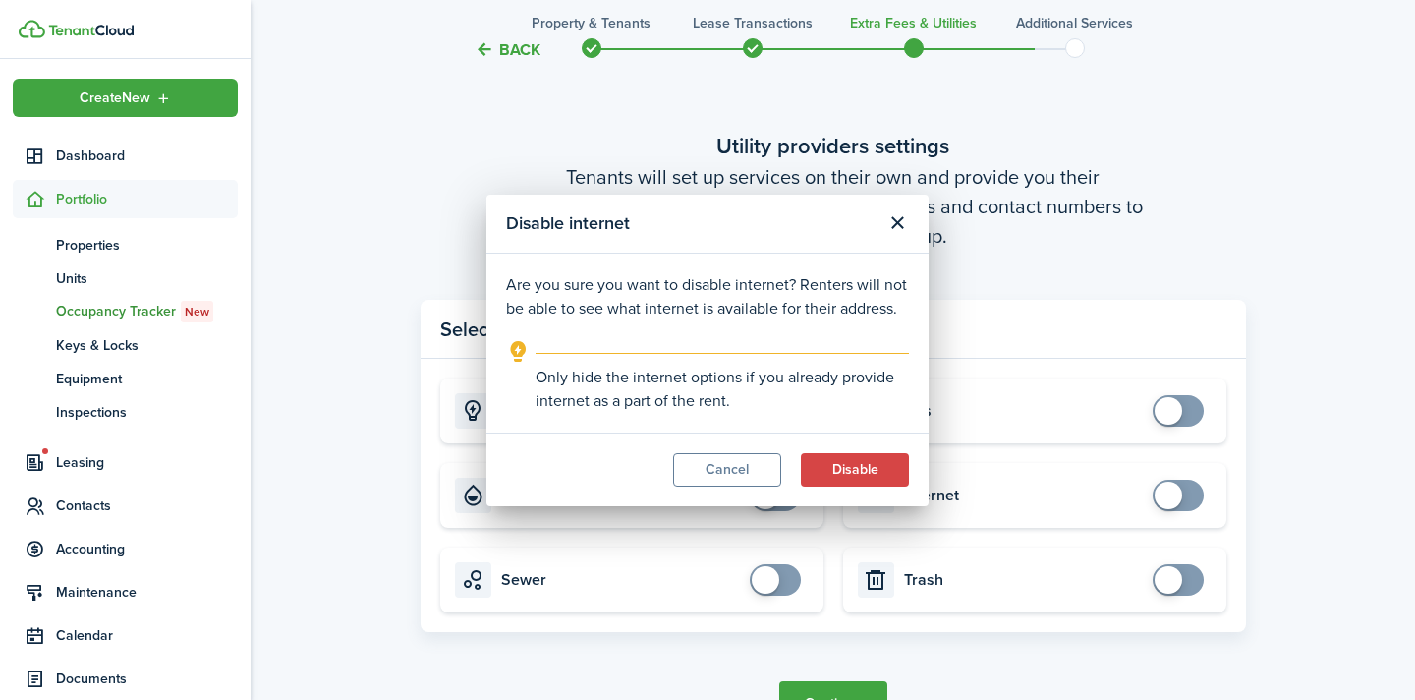
checkbox input "true"
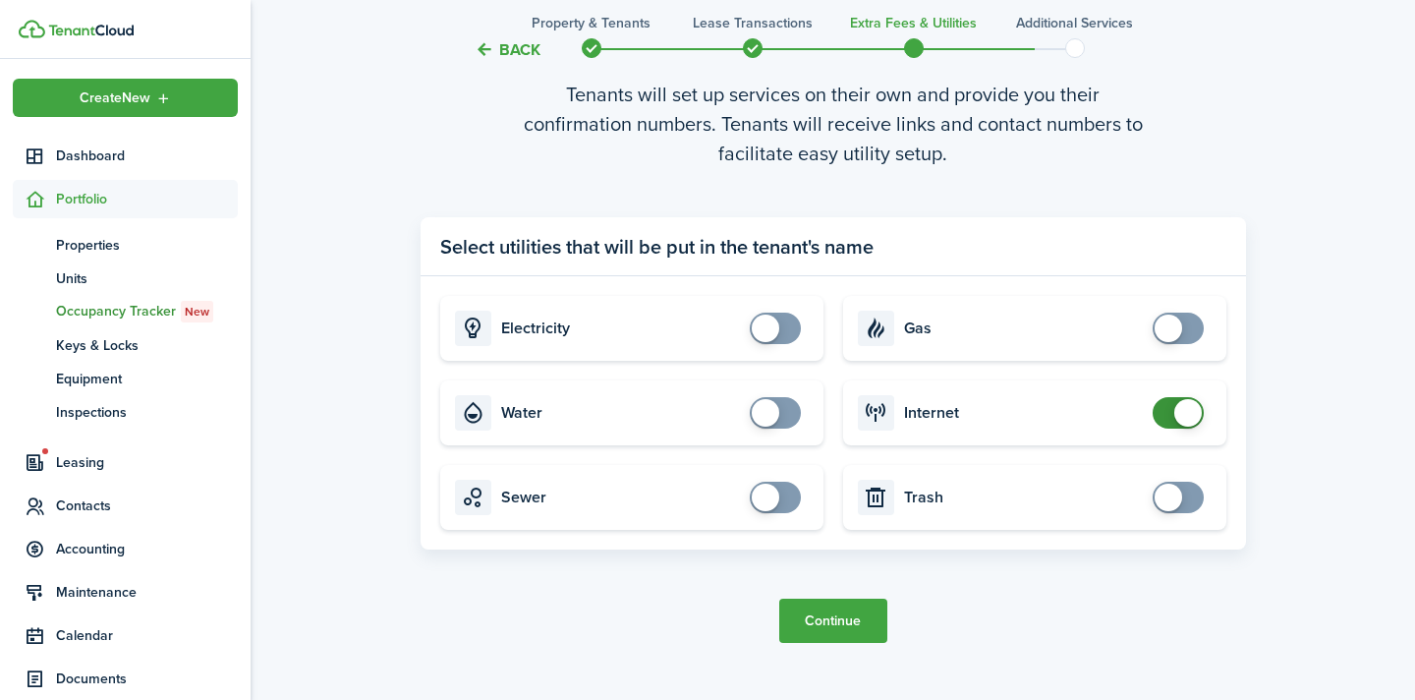
scroll to position [2078, 0]
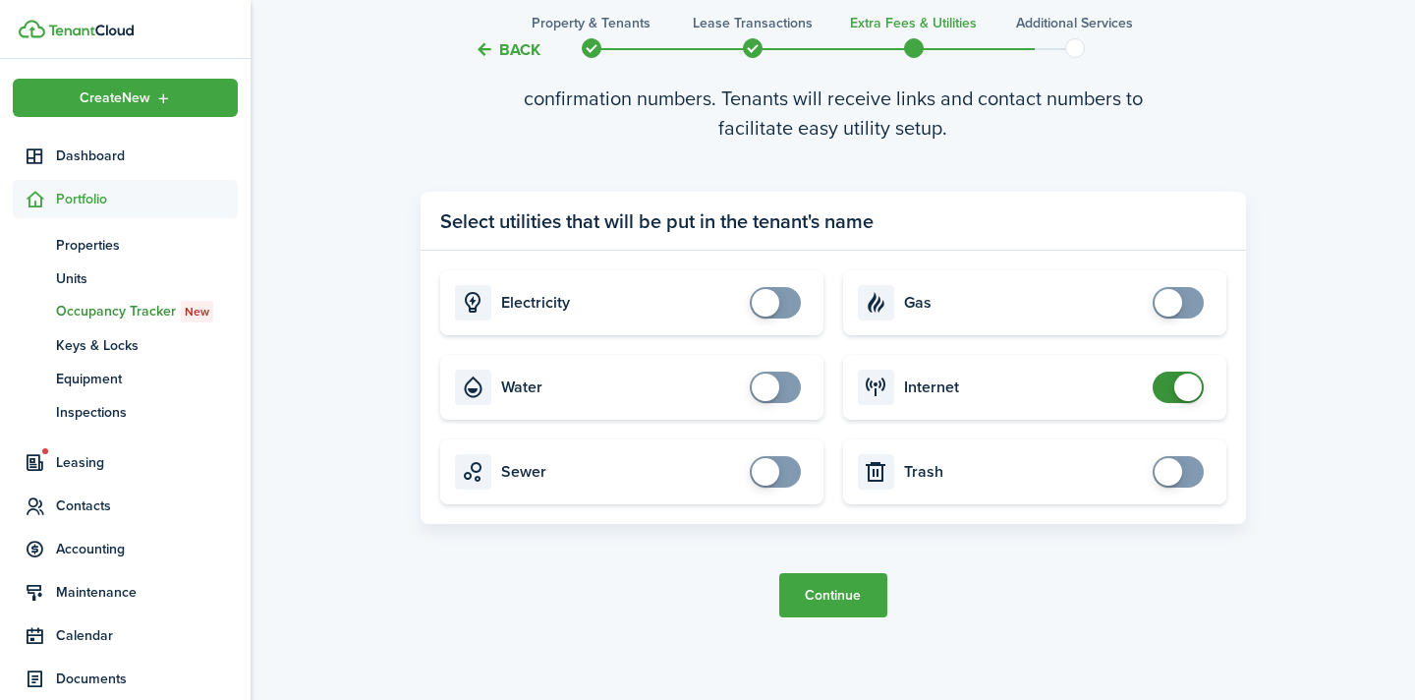
click at [852, 605] on button "Continue" at bounding box center [833, 595] width 108 height 44
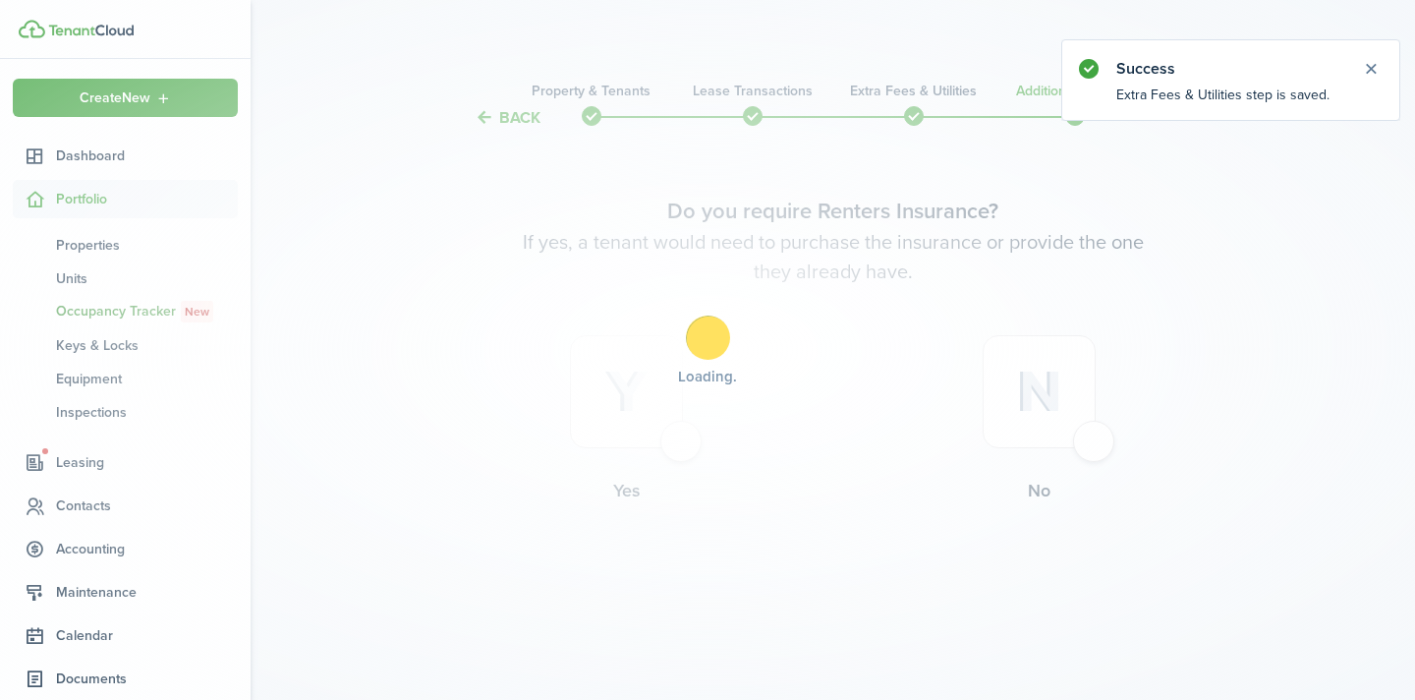
scroll to position [0, 0]
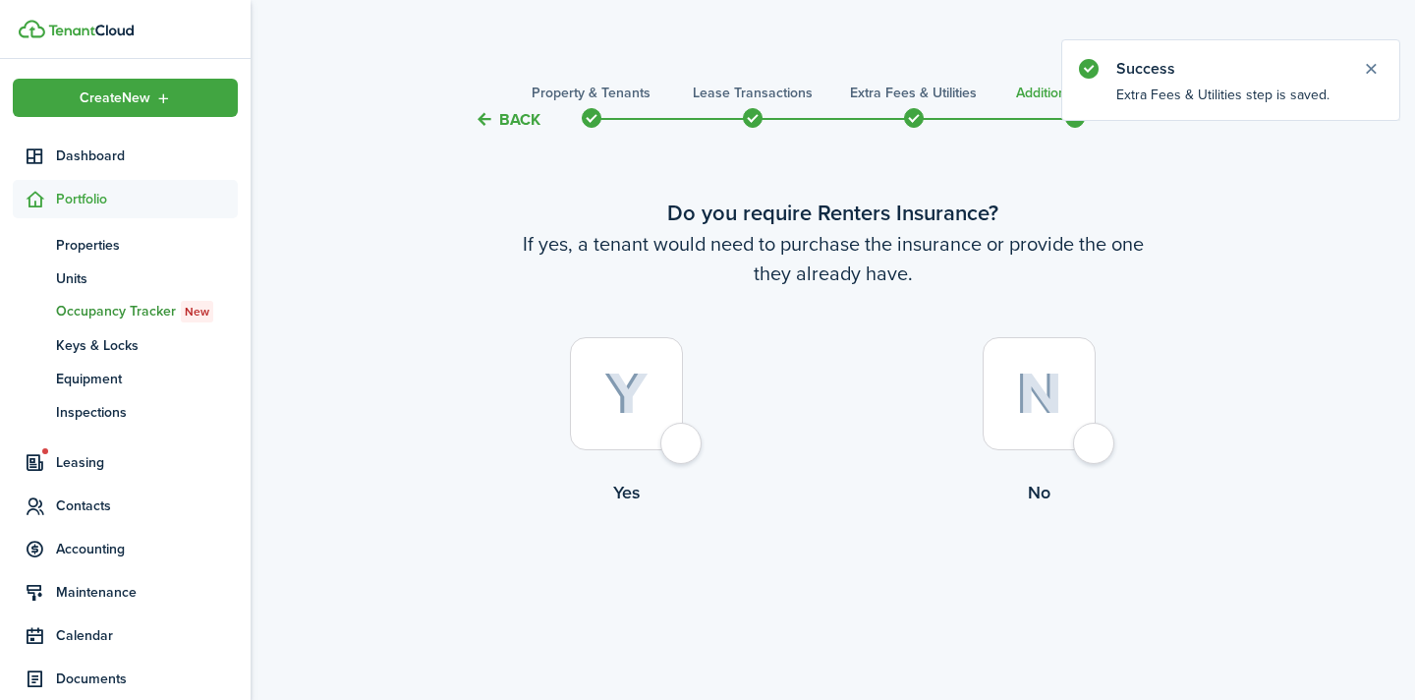
click at [1095, 441] on div at bounding box center [1039, 393] width 113 height 113
radio input "true"
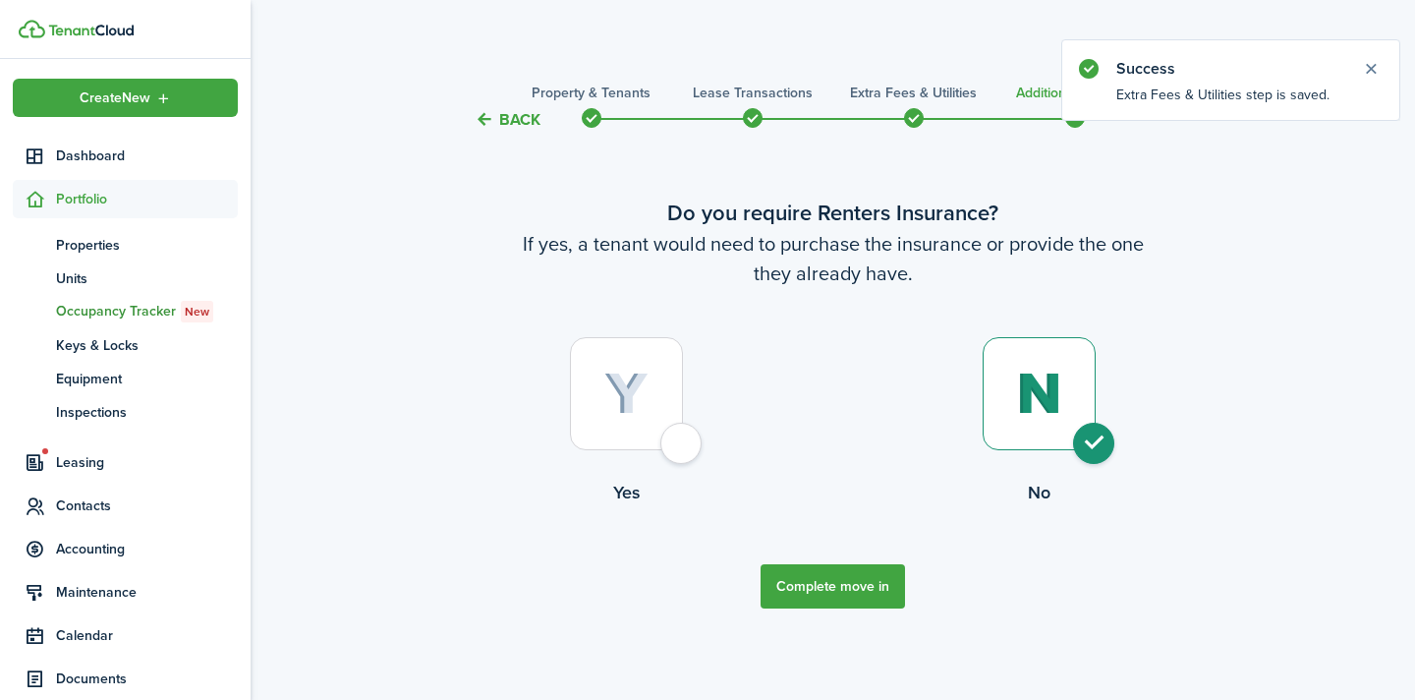
click at [826, 592] on button "Complete move in" at bounding box center [833, 586] width 144 height 44
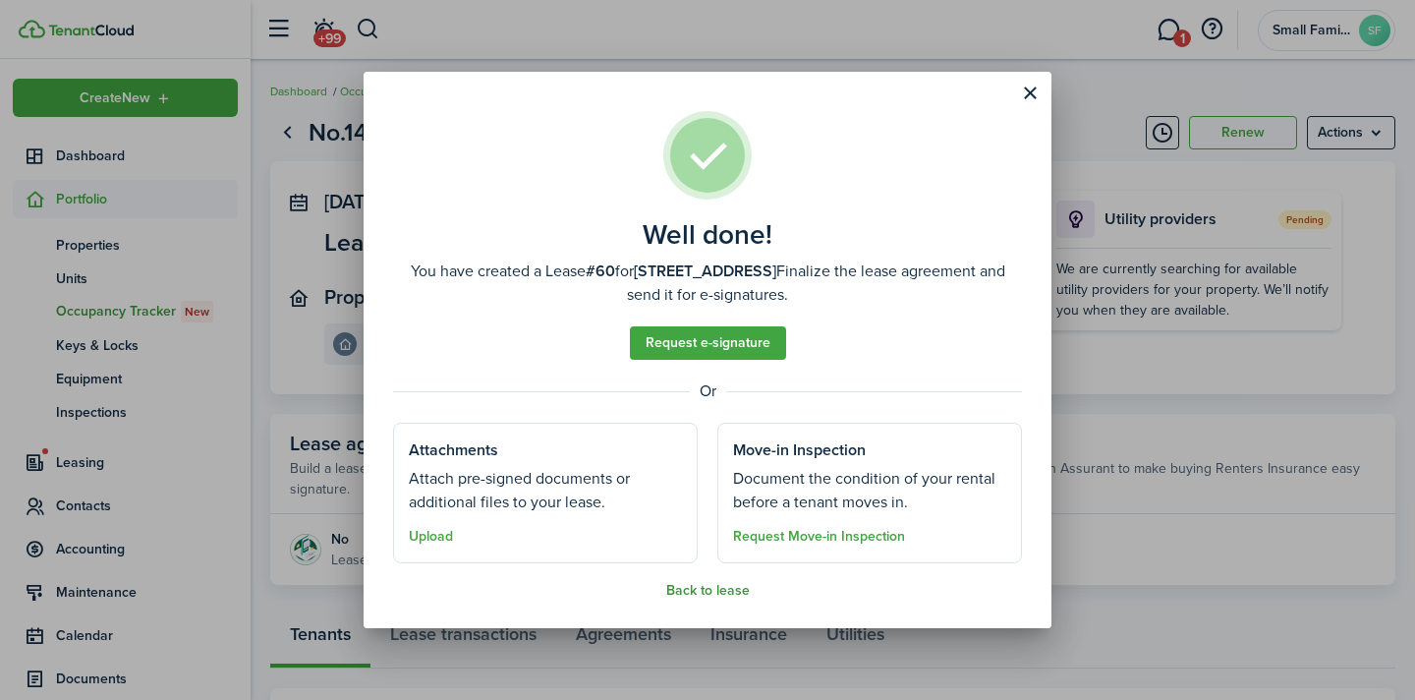
click at [712, 590] on button "Back to lease" at bounding box center [708, 591] width 84 height 16
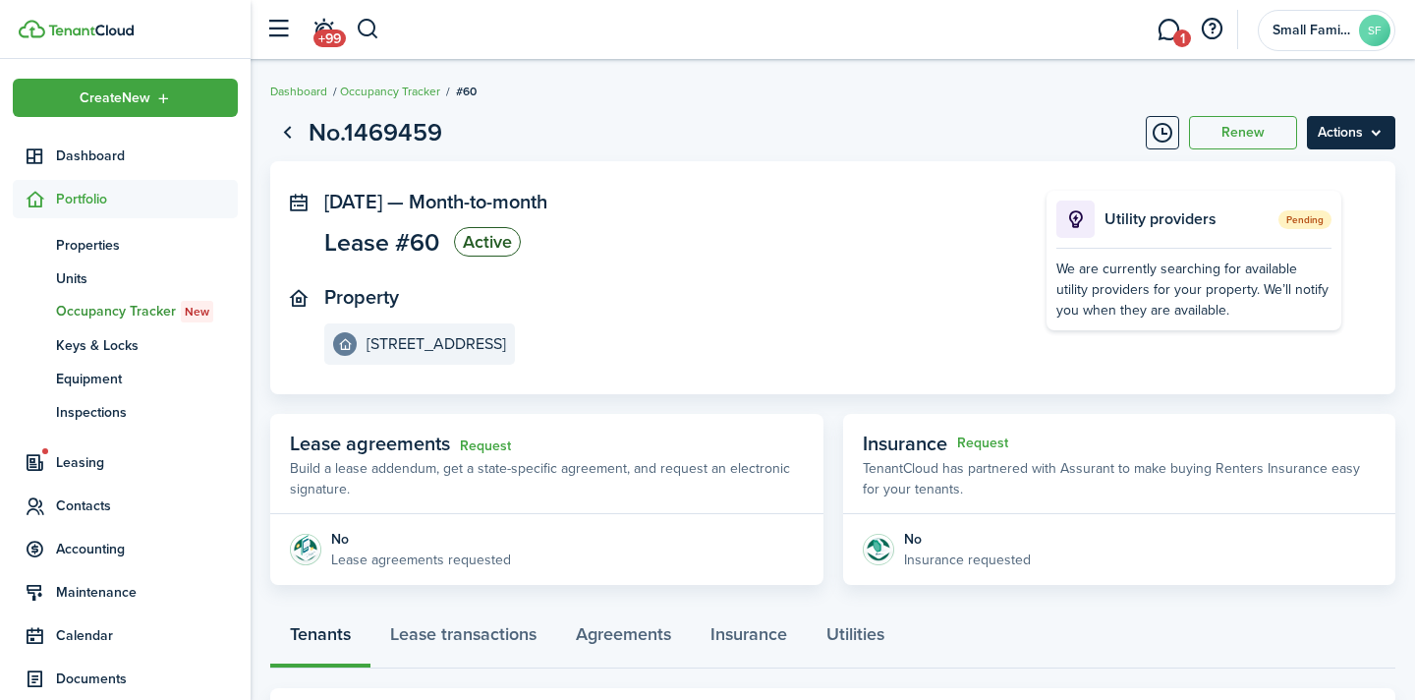
click at [1346, 131] on menu-btn "Actions" at bounding box center [1351, 132] width 88 height 33
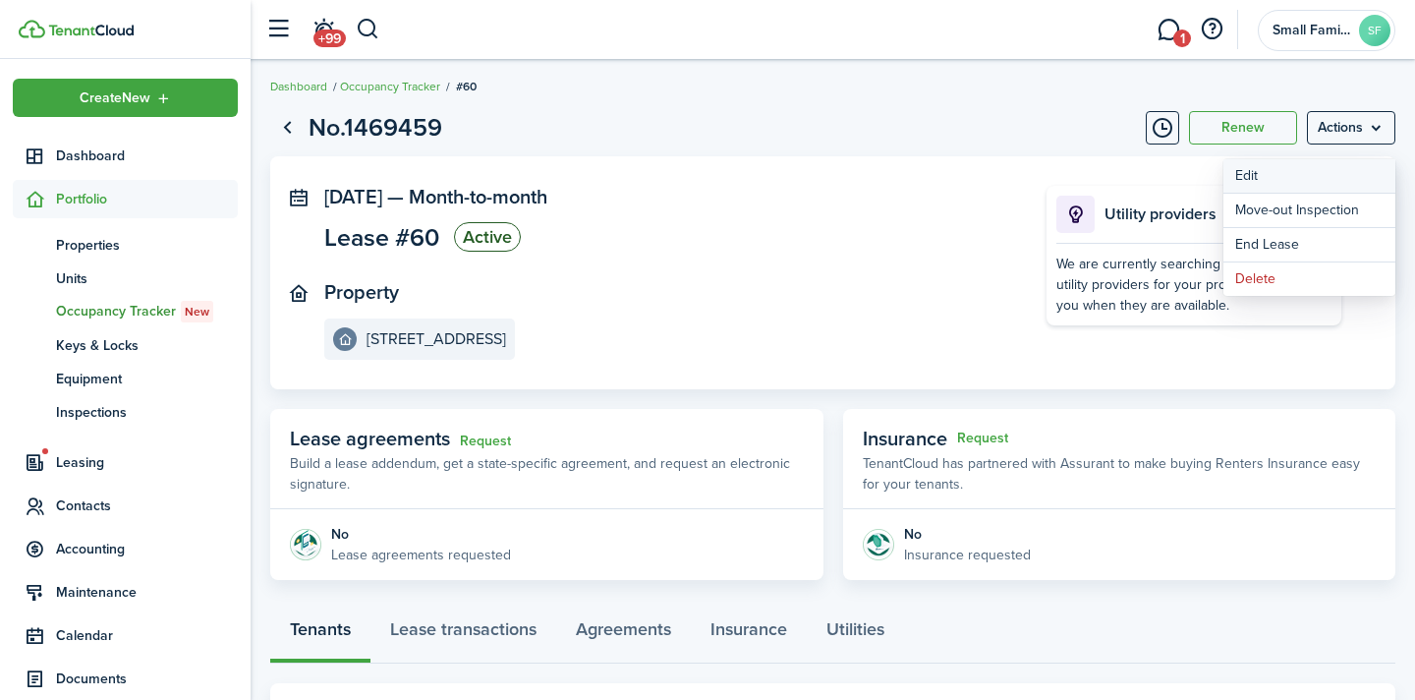
click at [1327, 167] on button "Edit" at bounding box center [1310, 175] width 172 height 33
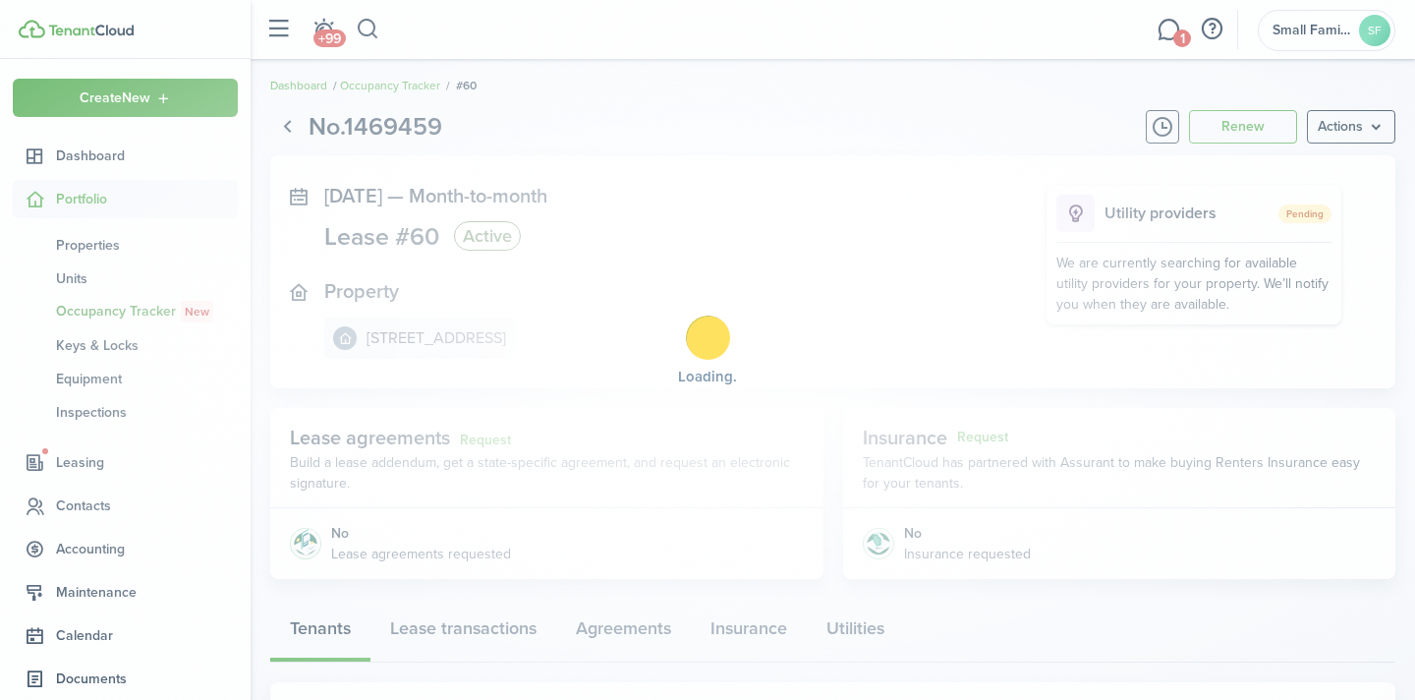
scroll to position [7, 0]
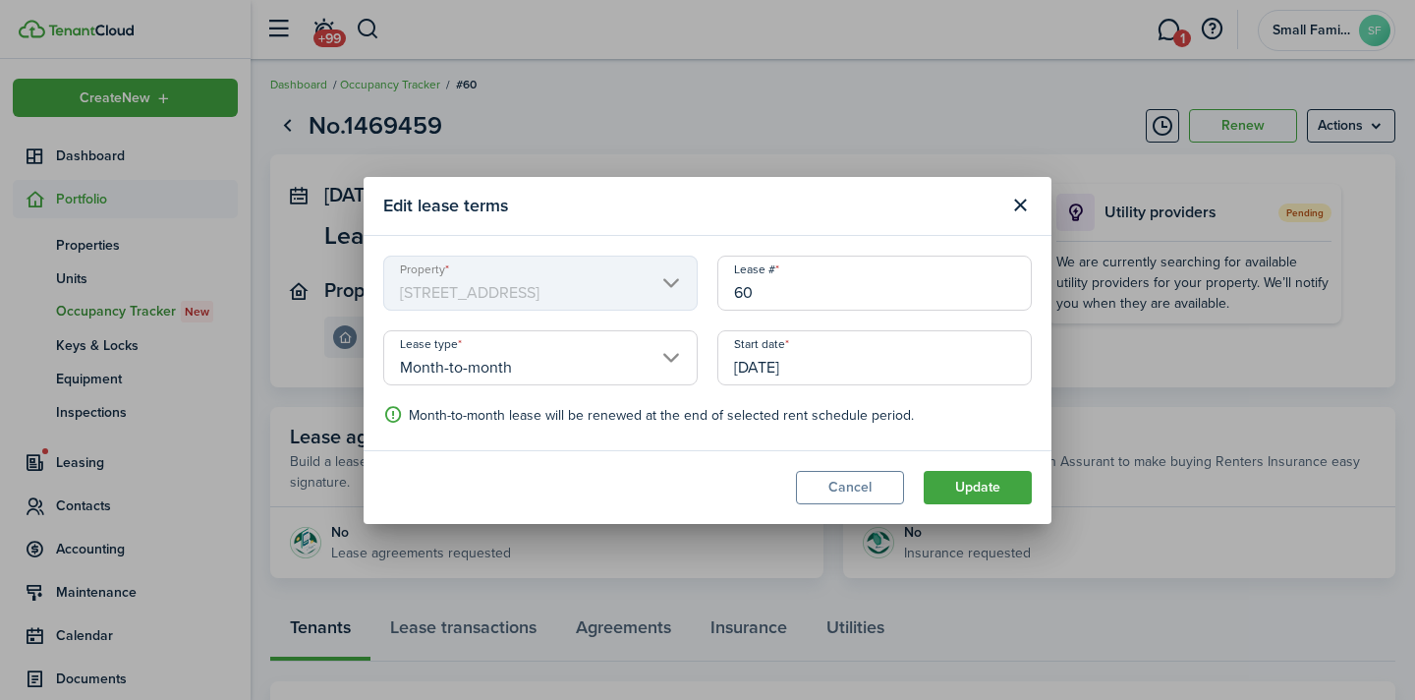
drag, startPoint x: 832, startPoint y: 366, endPoint x: 765, endPoint y: 368, distance: 66.9
click at [765, 368] on input "[DATE]" at bounding box center [875, 357] width 315 height 55
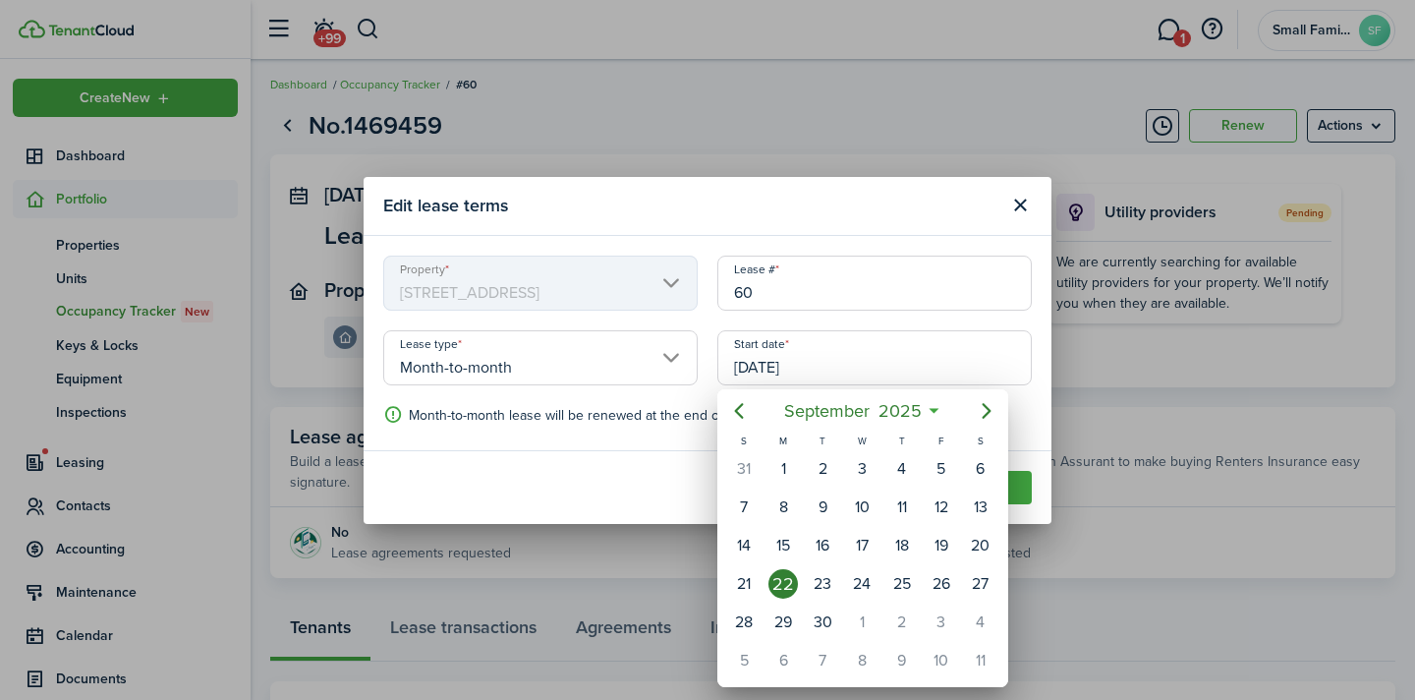
click at [762, 368] on div at bounding box center [708, 350] width 1730 height 1014
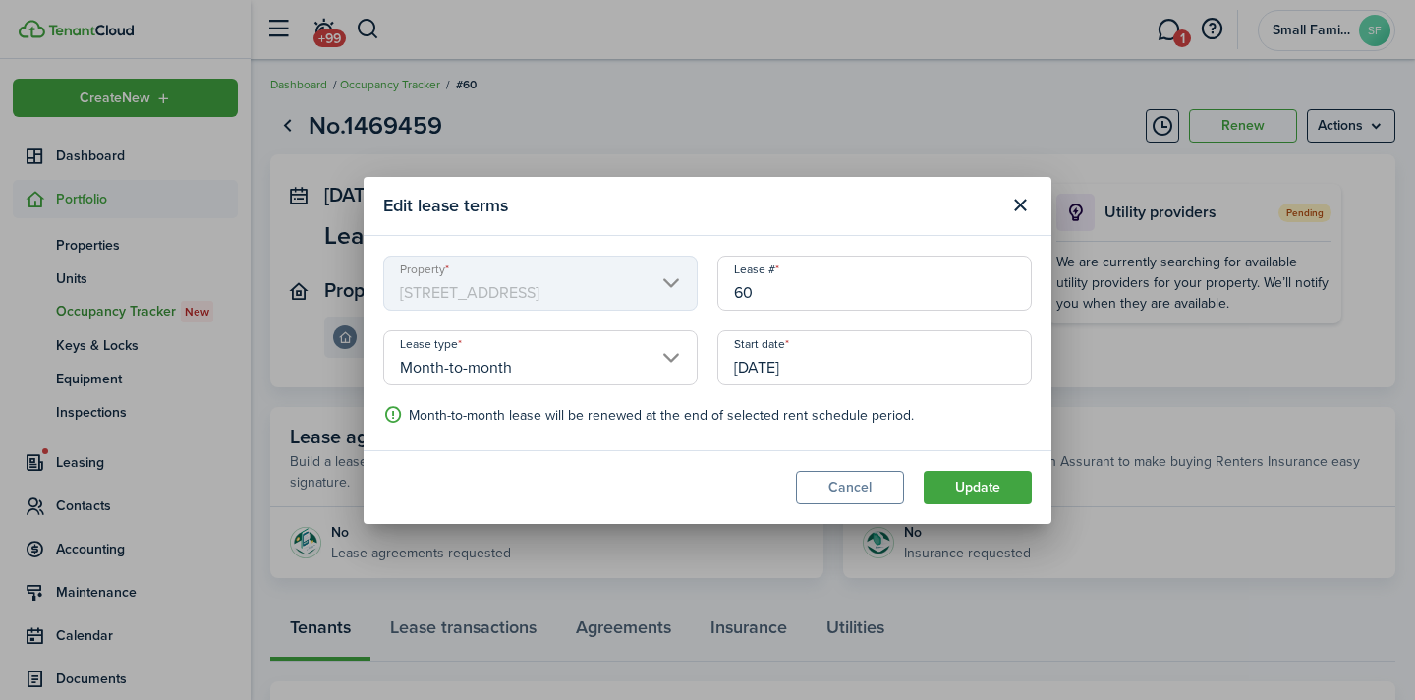
click at [762, 368] on input "[DATE]" at bounding box center [875, 357] width 315 height 55
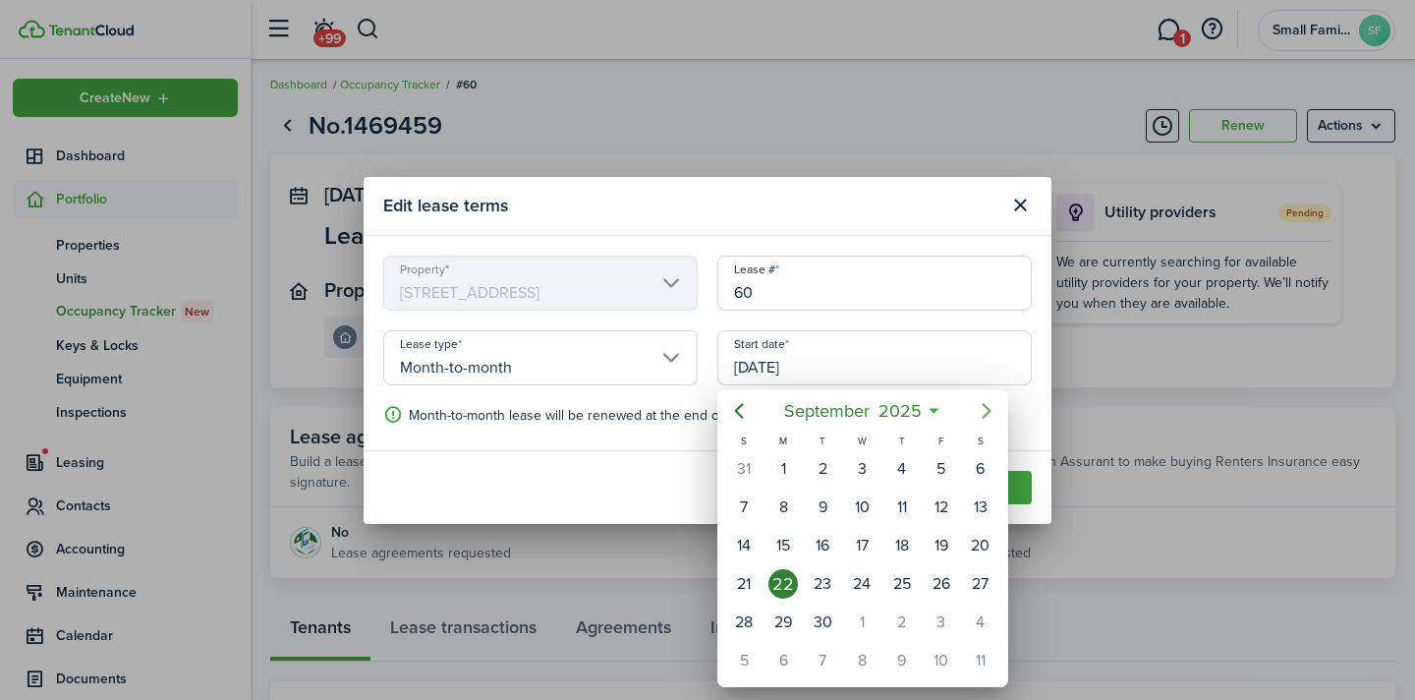
click at [977, 408] on icon "Next page" at bounding box center [987, 411] width 24 height 24
click at [864, 463] on div "1" at bounding box center [861, 468] width 29 height 29
type input "[DATE]"
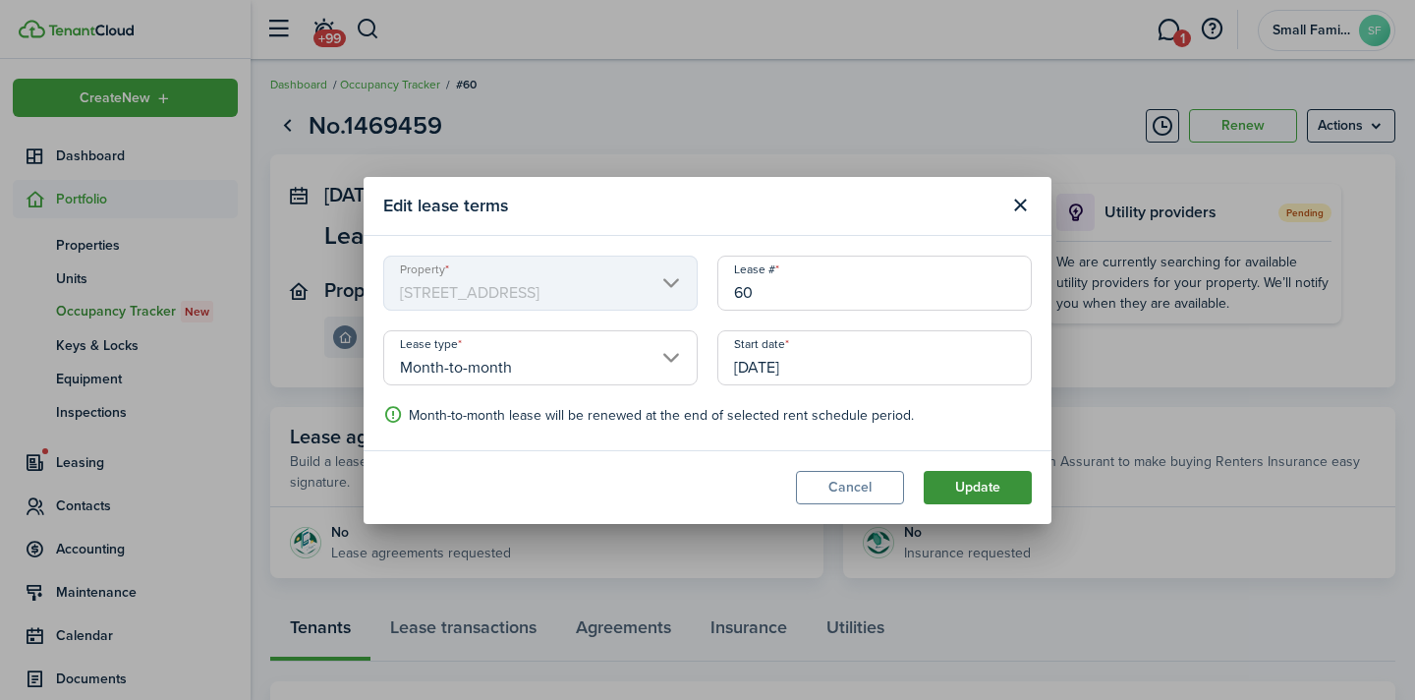
click at [982, 486] on button "Update" at bounding box center [978, 487] width 108 height 33
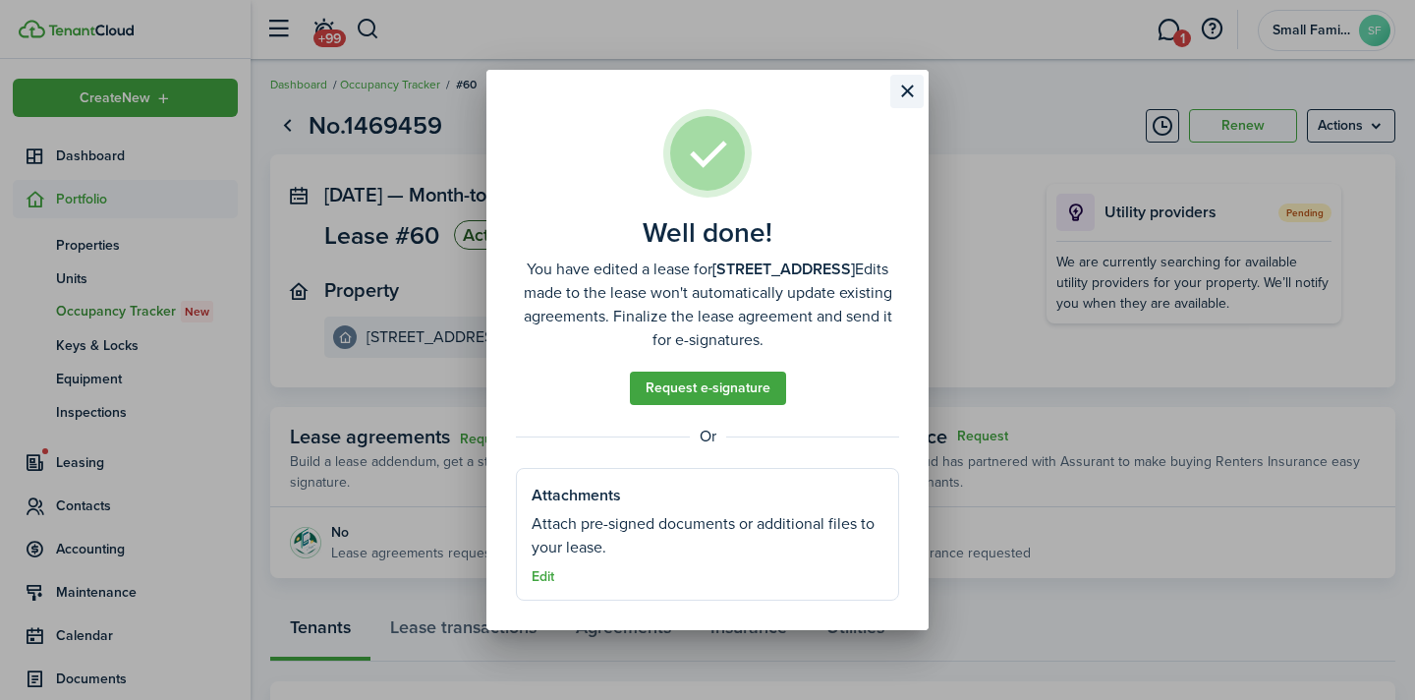
click at [908, 87] on button "Close modal" at bounding box center [907, 91] width 33 height 33
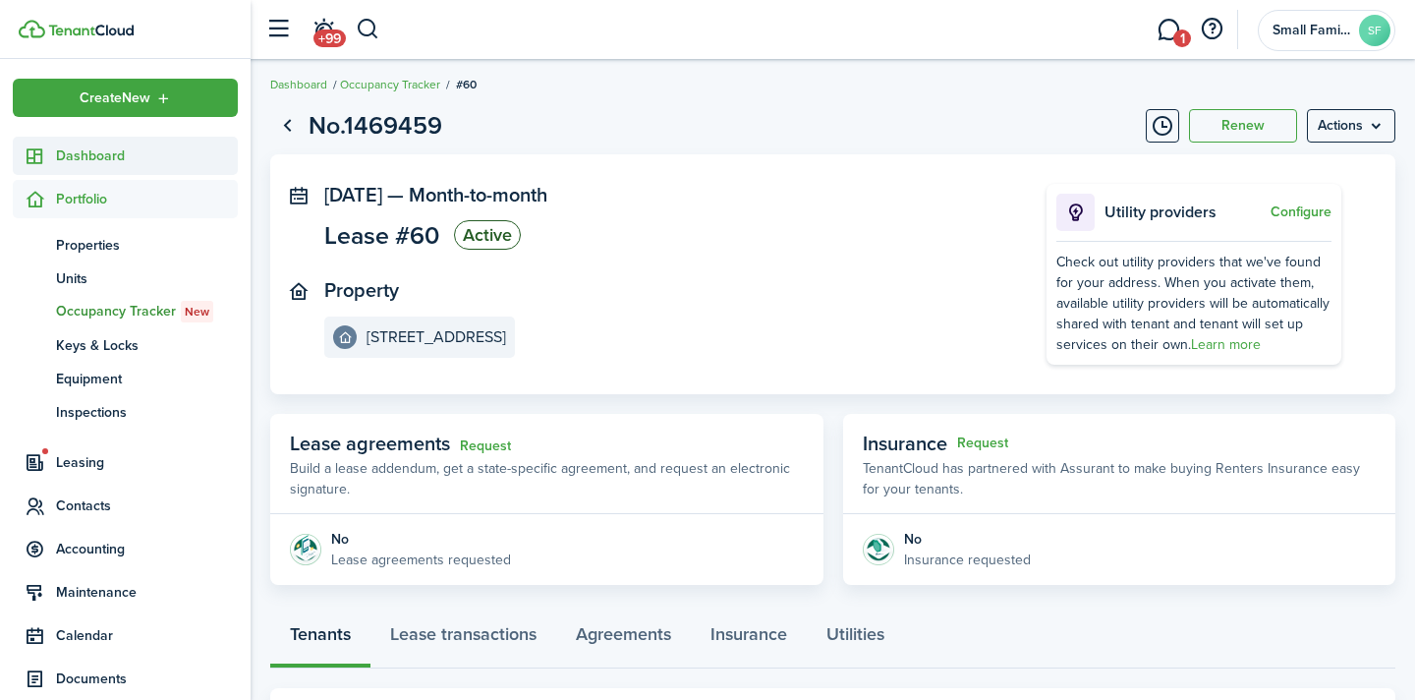
click at [111, 161] on span "Dashboard" at bounding box center [147, 155] width 182 height 21
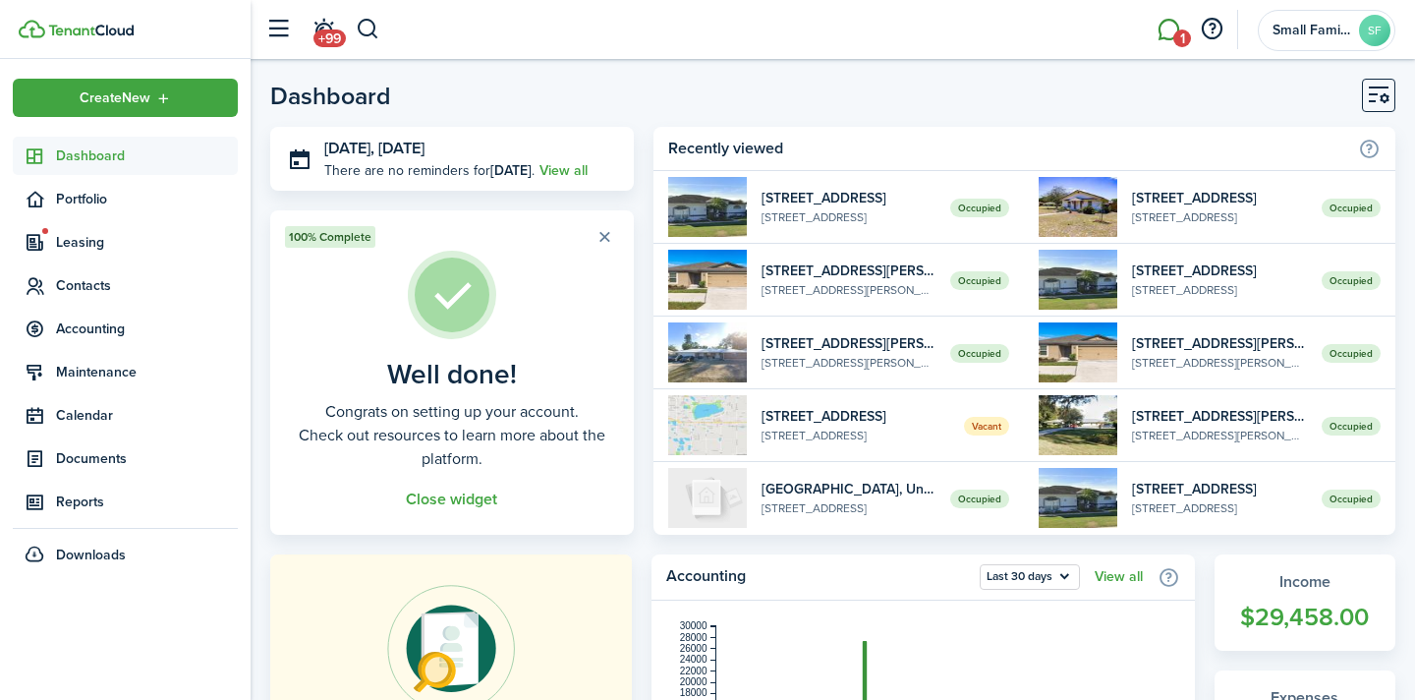
click at [1176, 31] on span "1" at bounding box center [1183, 38] width 18 height 18
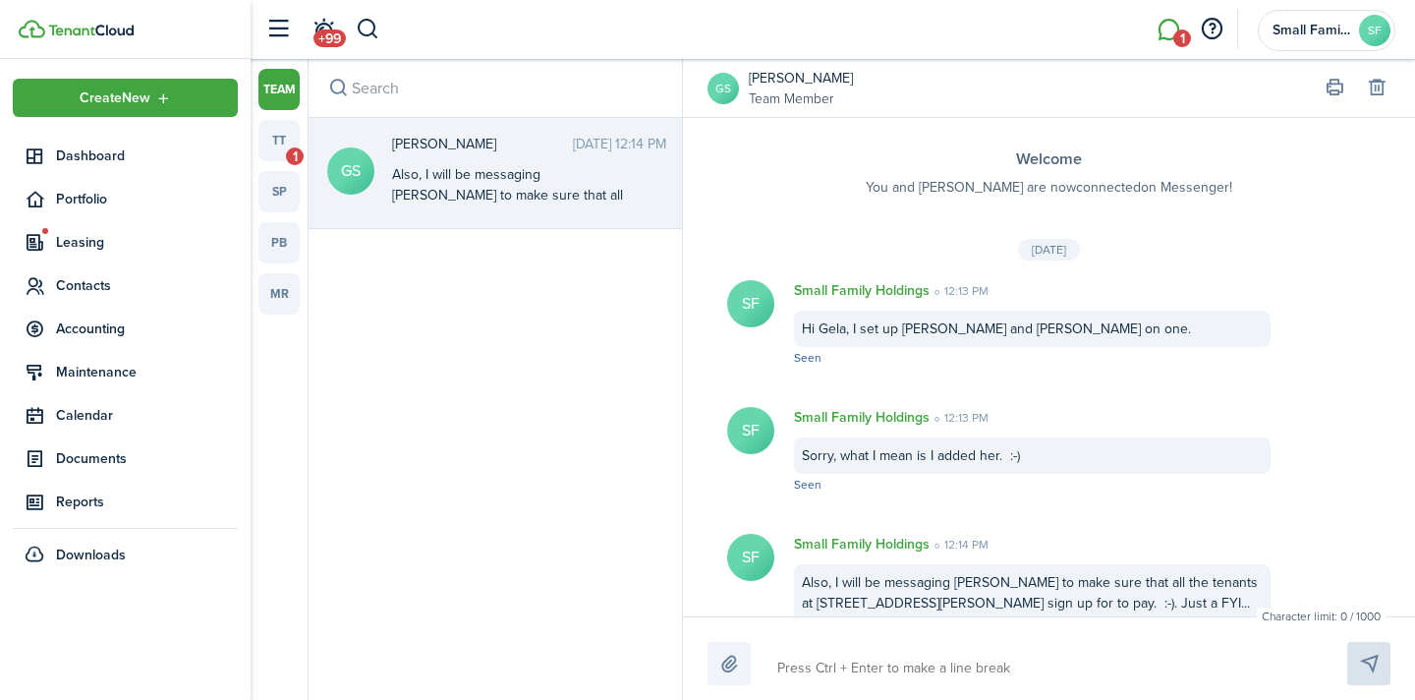
scroll to position [44, 0]
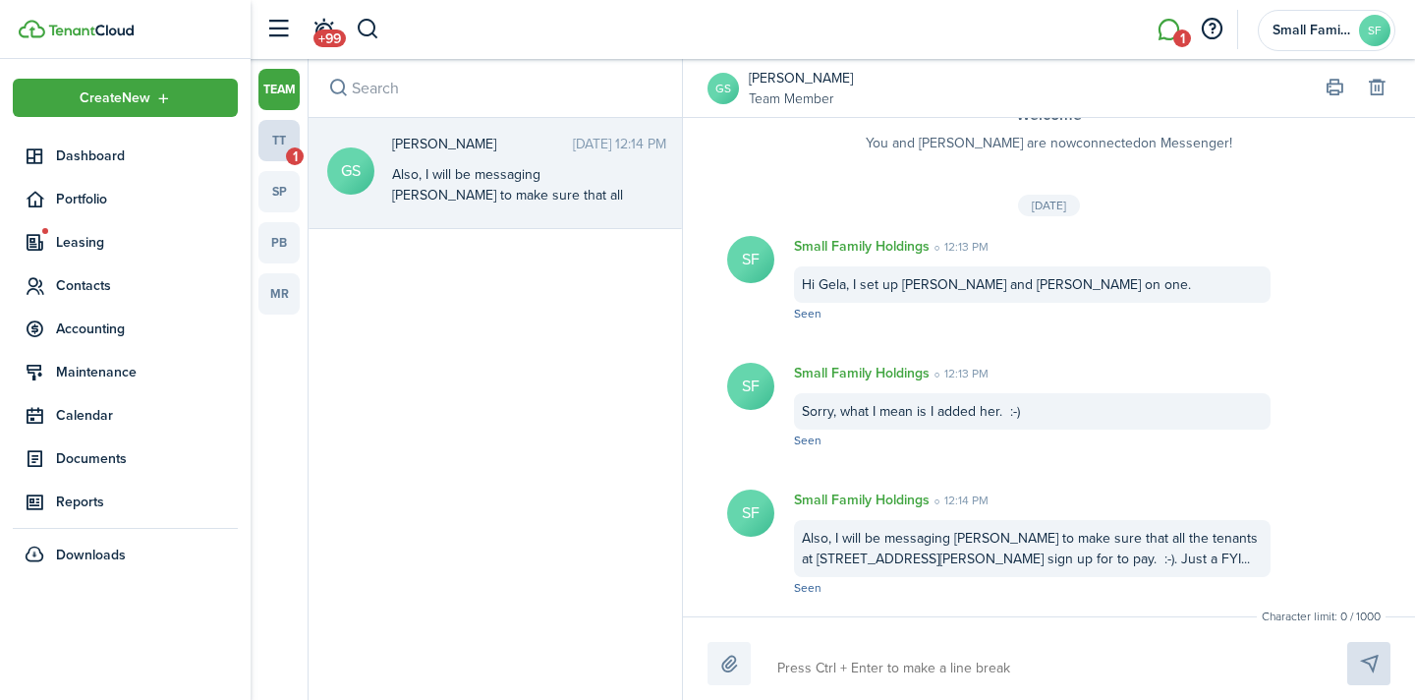
click at [280, 136] on link "tt 1" at bounding box center [279, 140] width 41 height 41
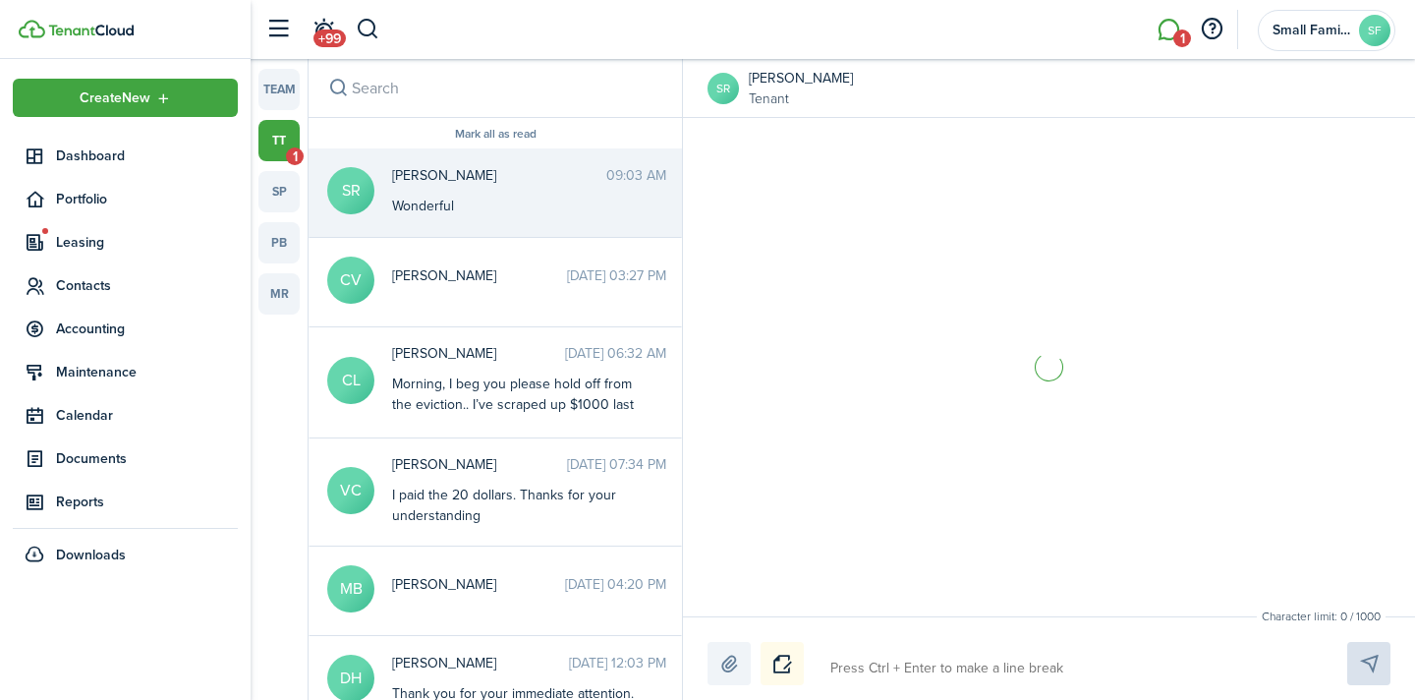
scroll to position [944, 0]
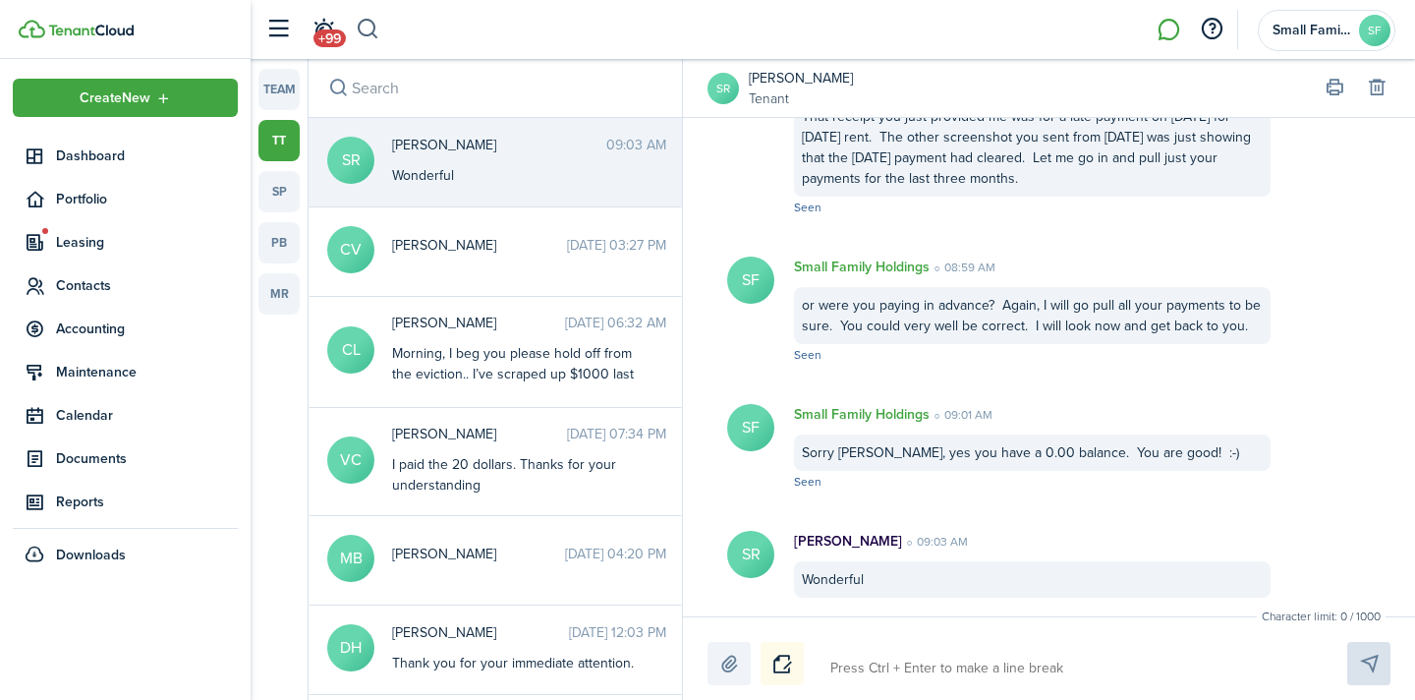
click at [374, 30] on button "button" at bounding box center [368, 29] width 25 height 33
type input "[PERSON_NAME]"
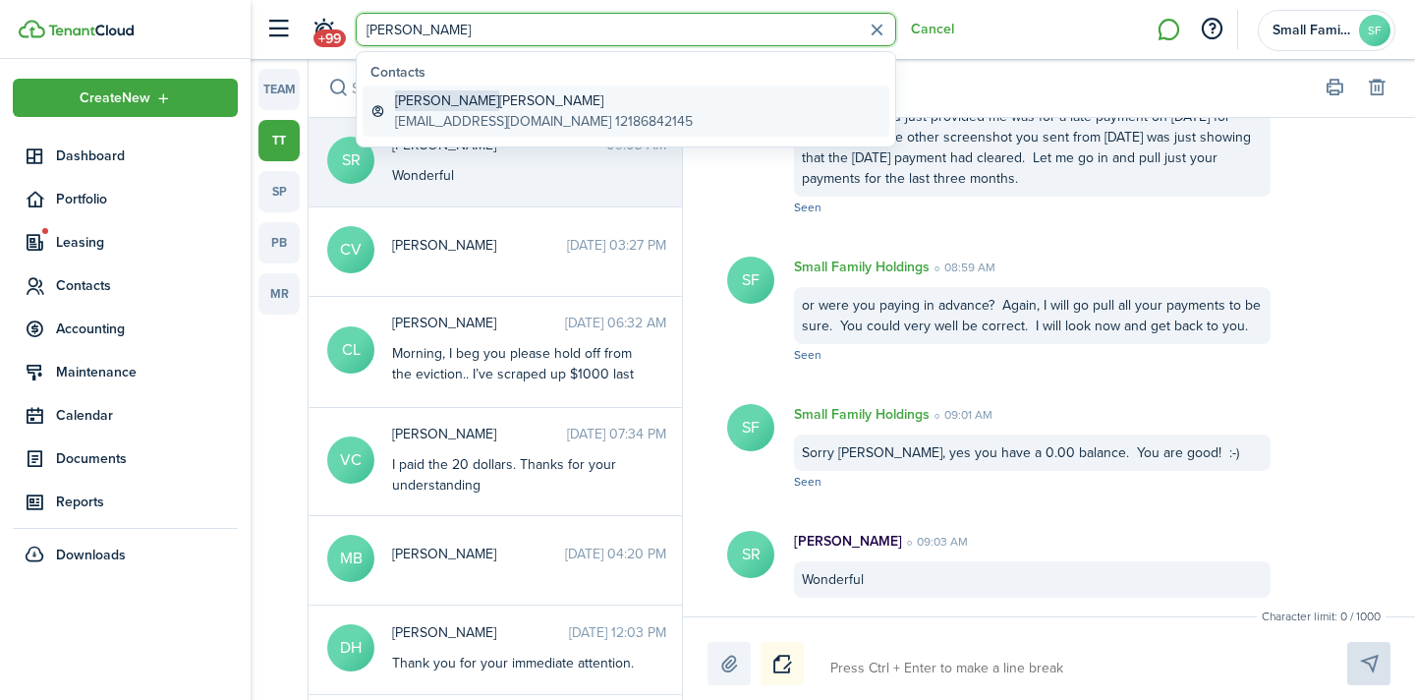
click at [496, 117] on global-search-item-description "[EMAIL_ADDRESS][DOMAIN_NAME] 12186842145" at bounding box center [544, 121] width 298 height 21
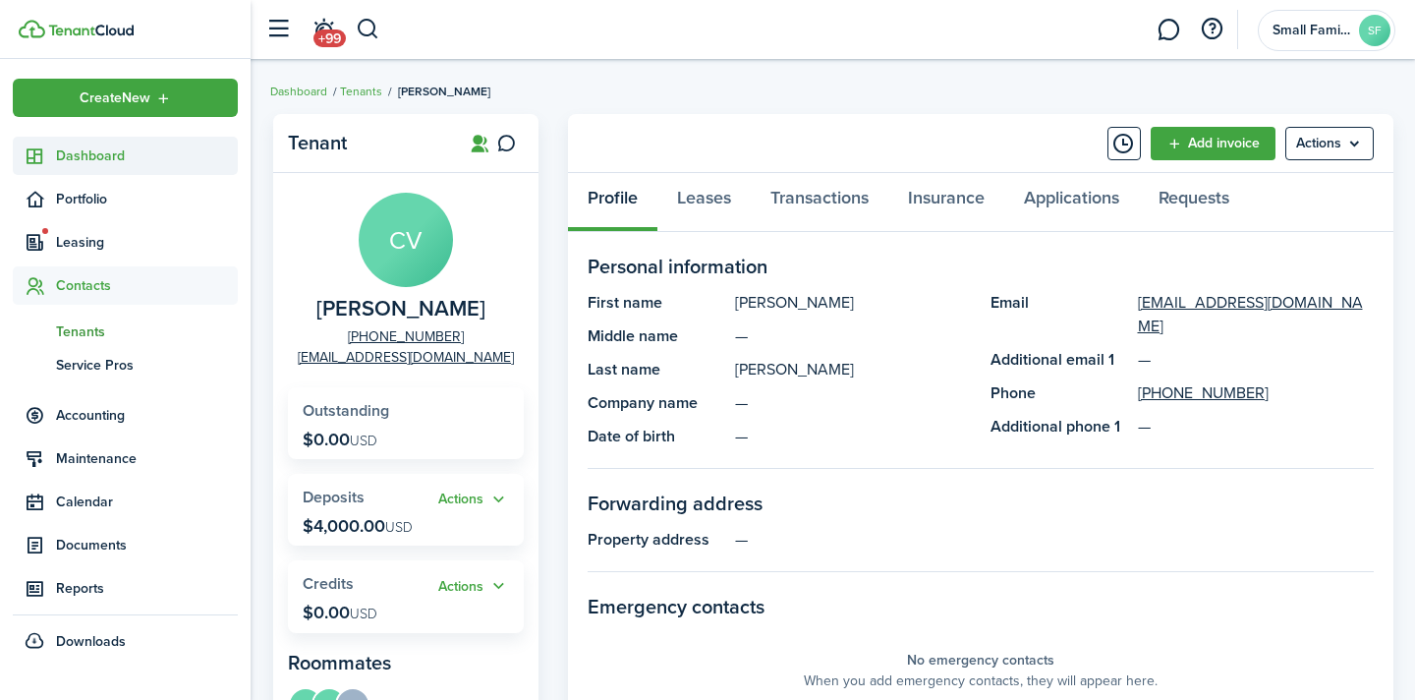
click at [93, 150] on span "Dashboard" at bounding box center [147, 155] width 182 height 21
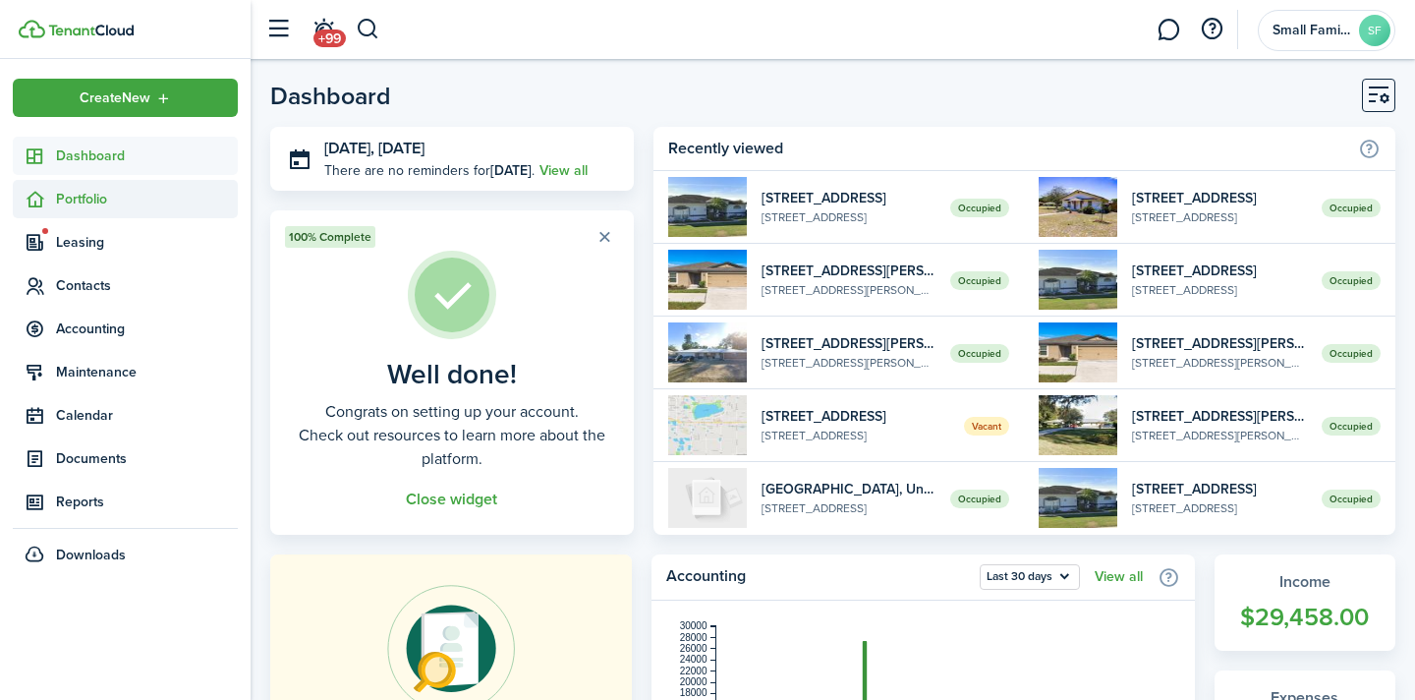
click at [96, 203] on span "Portfolio" at bounding box center [147, 199] width 182 height 21
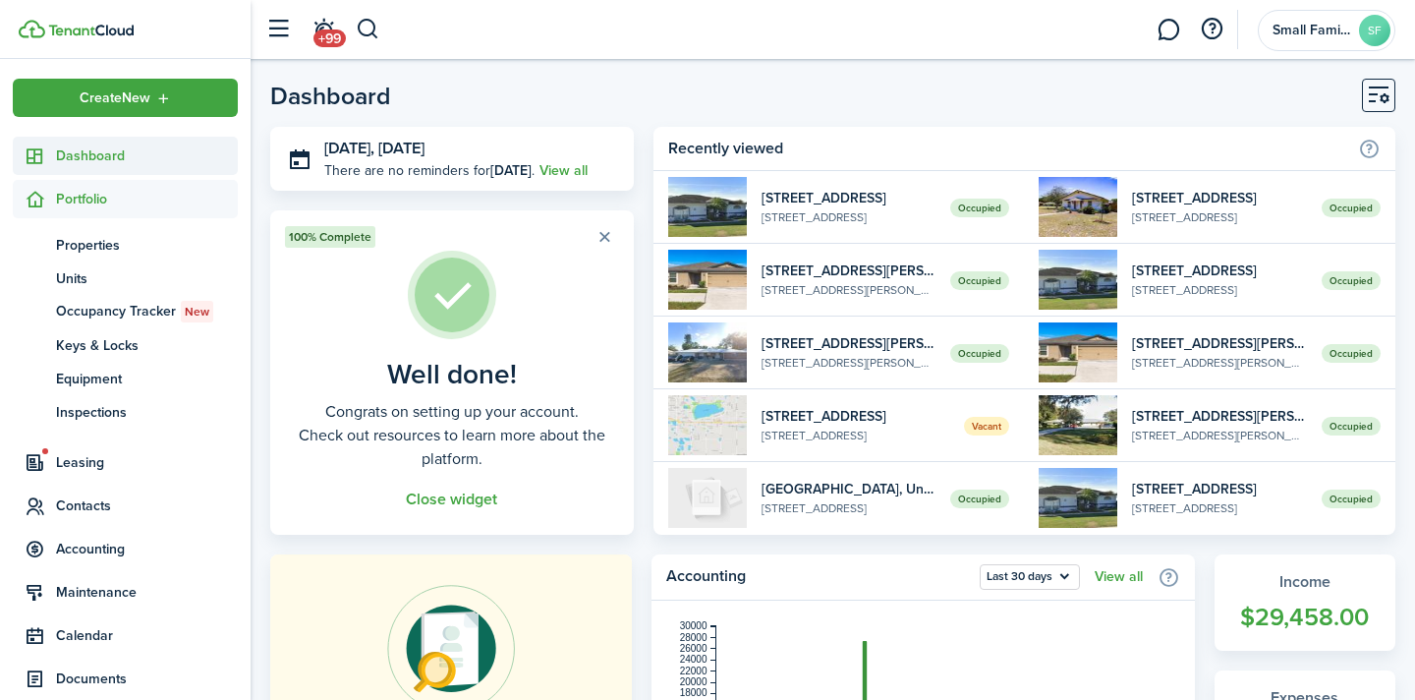
click at [117, 152] on span "Dashboard" at bounding box center [147, 155] width 182 height 21
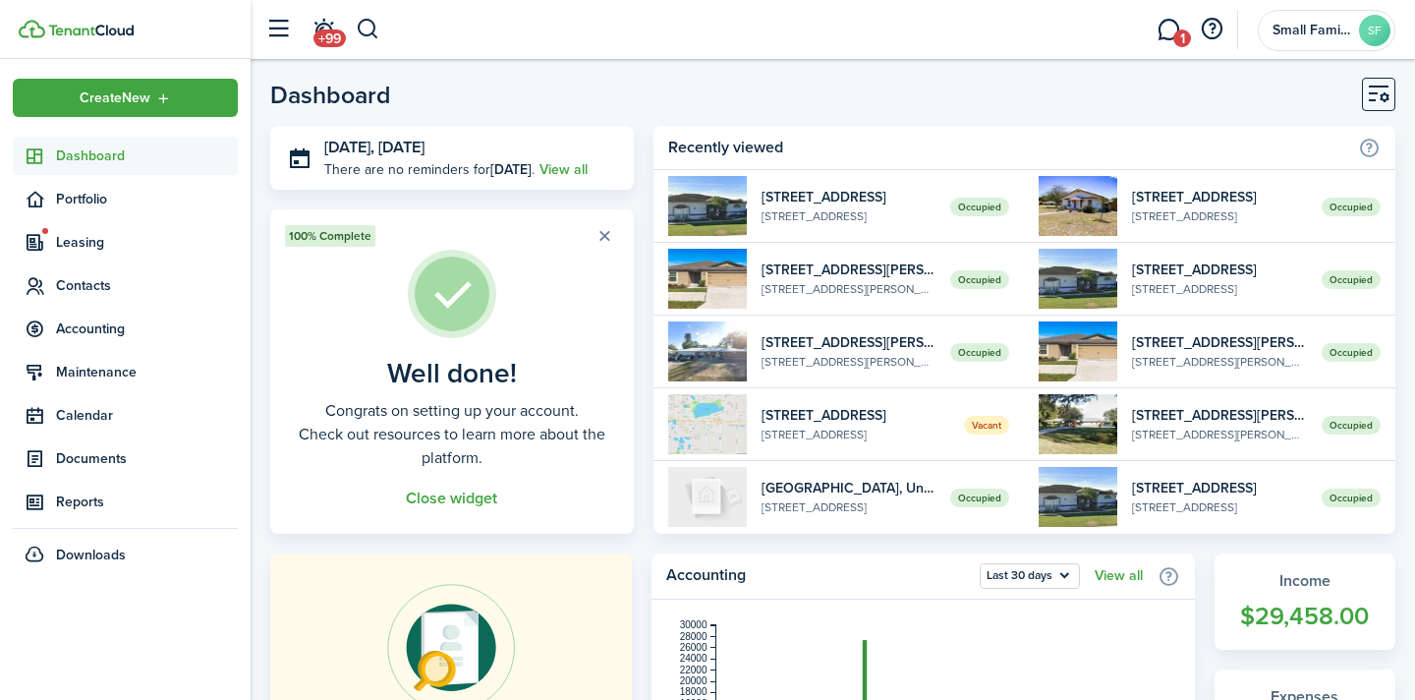
scroll to position [8, 0]
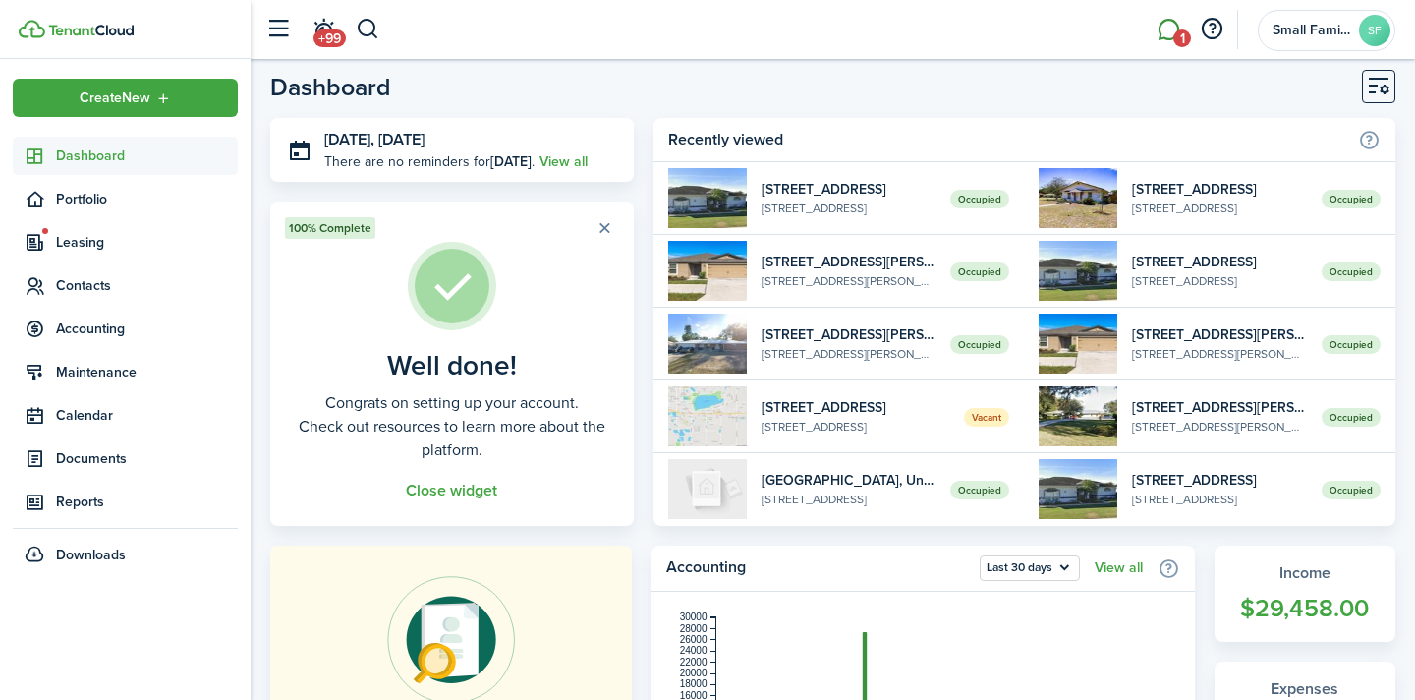
click at [1169, 35] on link "1" at bounding box center [1168, 30] width 37 height 50
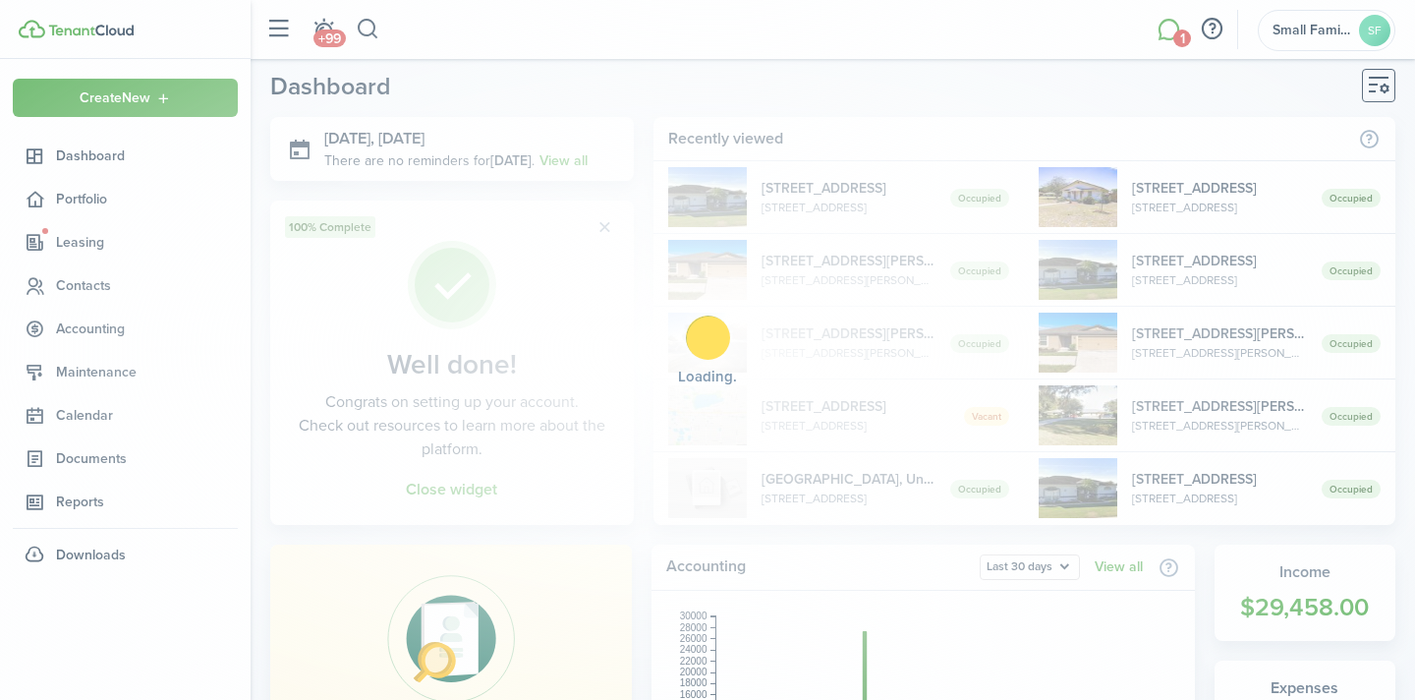
scroll to position [6, 0]
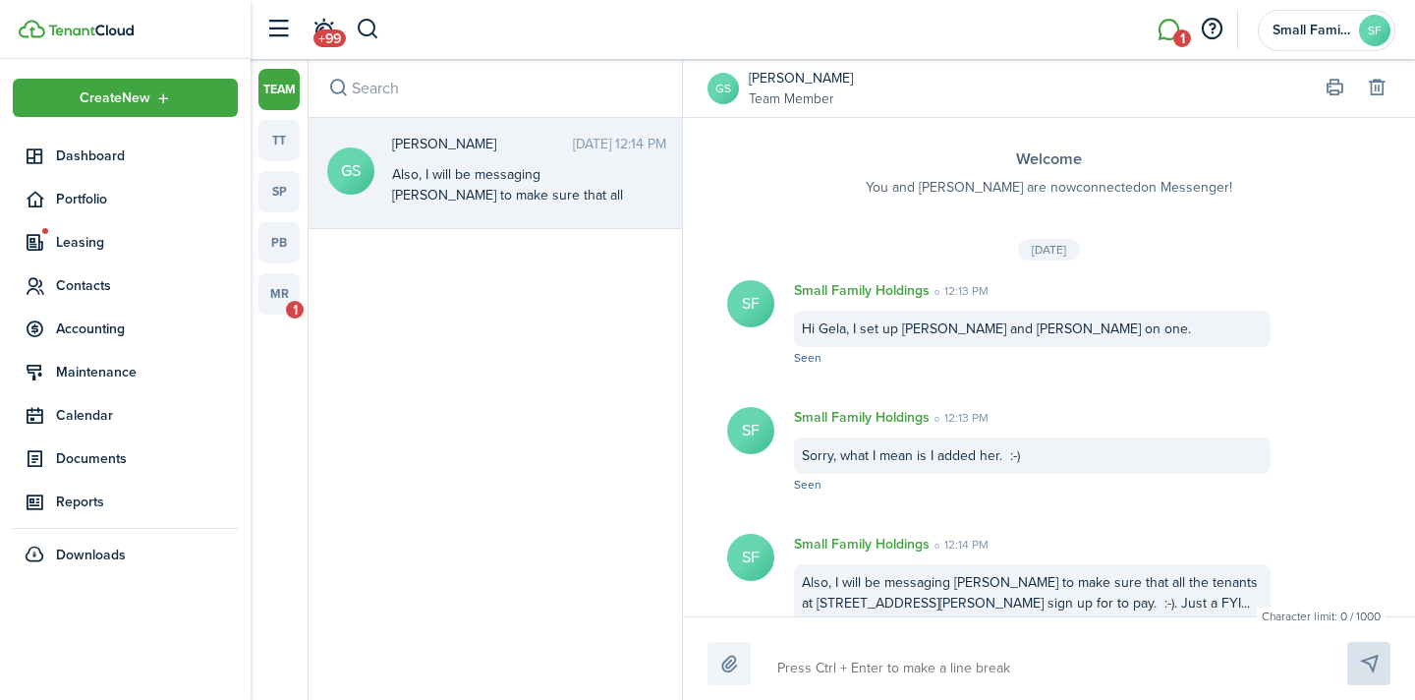
scroll to position [44, 0]
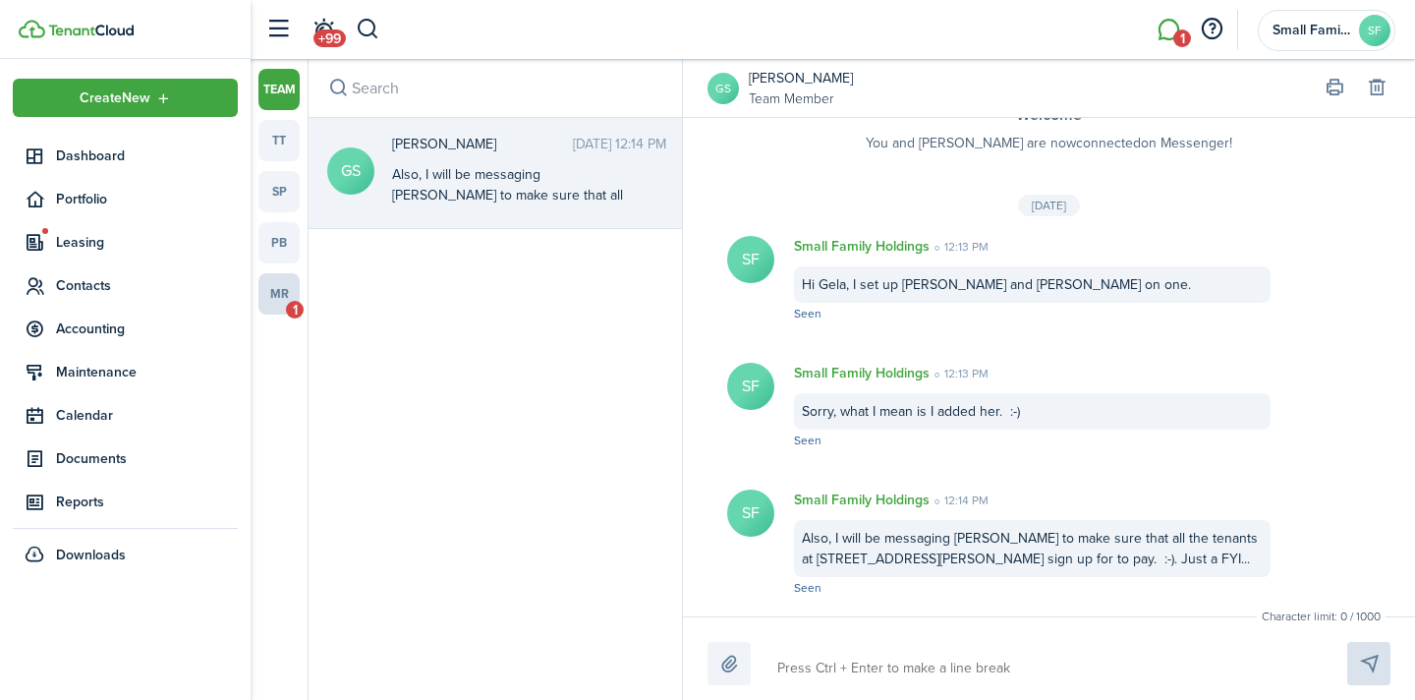
click at [278, 303] on link "mr 1" at bounding box center [279, 293] width 41 height 41
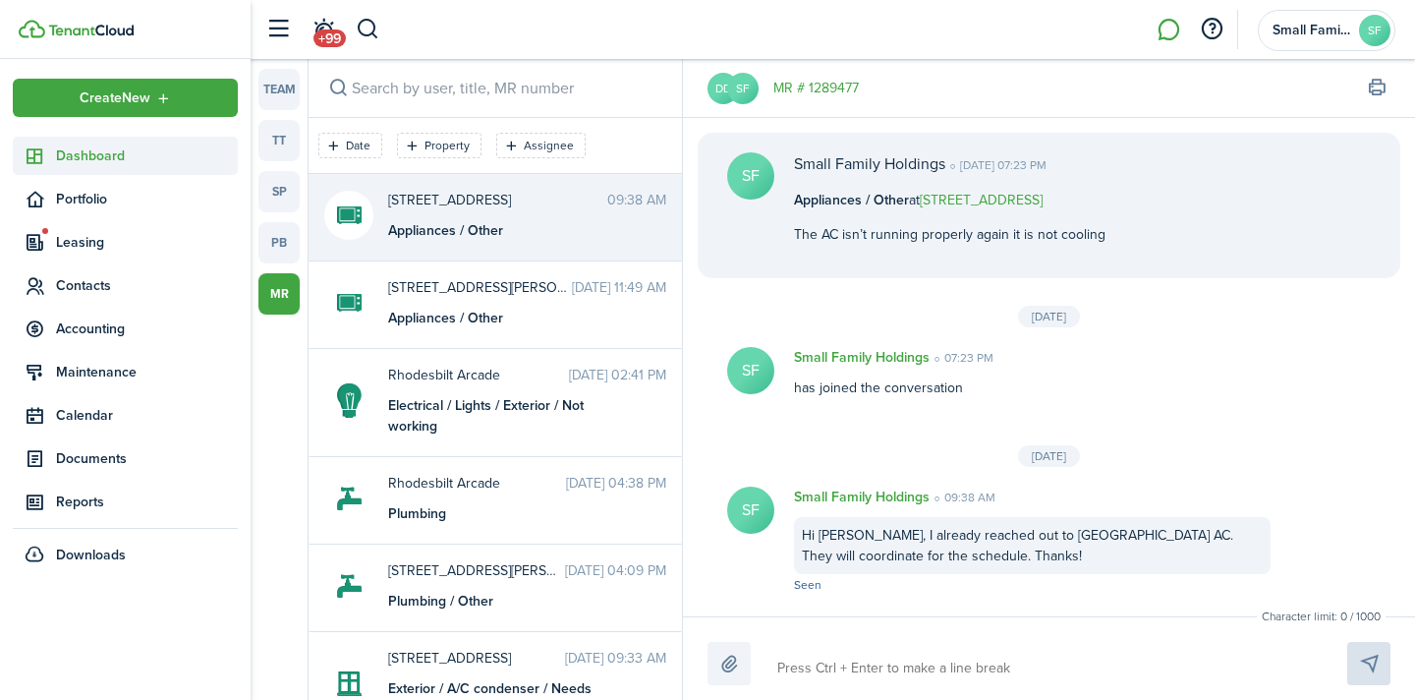
click at [97, 159] on span "Dashboard" at bounding box center [147, 155] width 182 height 21
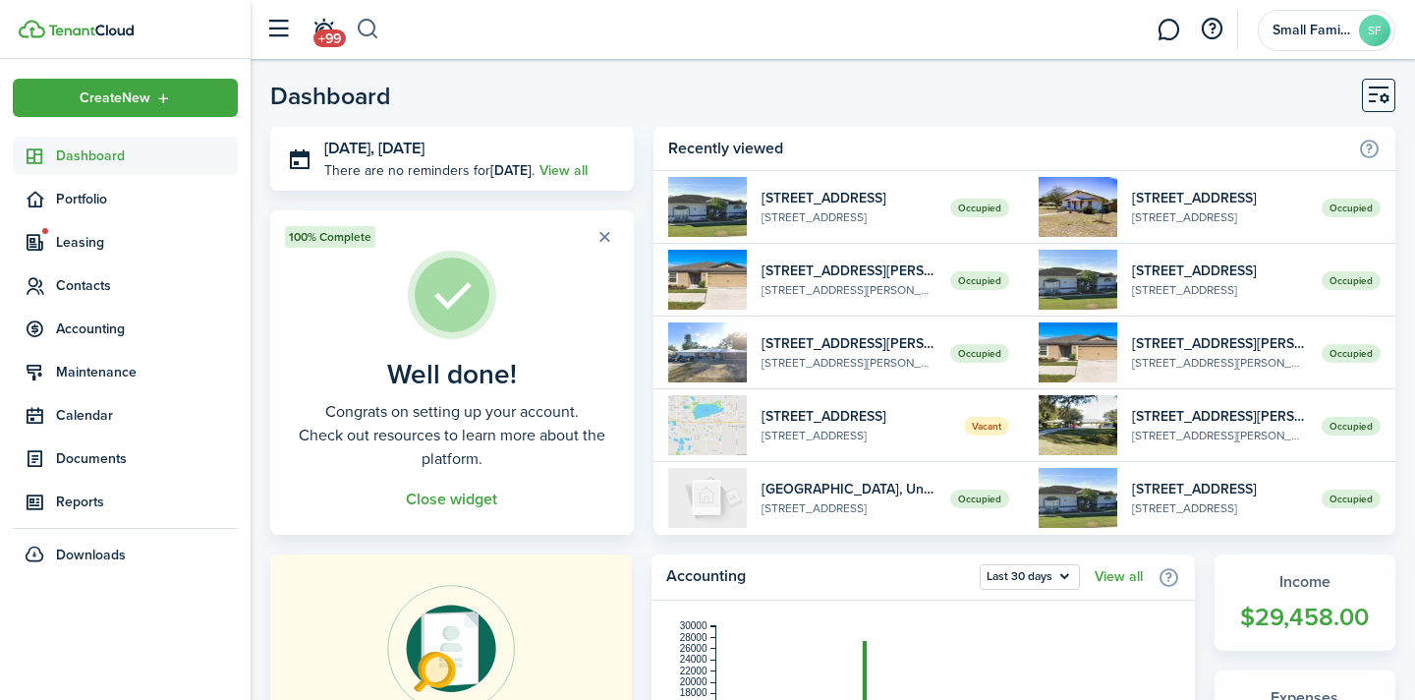
click at [380, 35] on header-wrapper "+99 Small Family Holdings SF" at bounding box center [826, 29] width 1140 height 59
click at [369, 27] on button "button" at bounding box center [368, 29] width 25 height 33
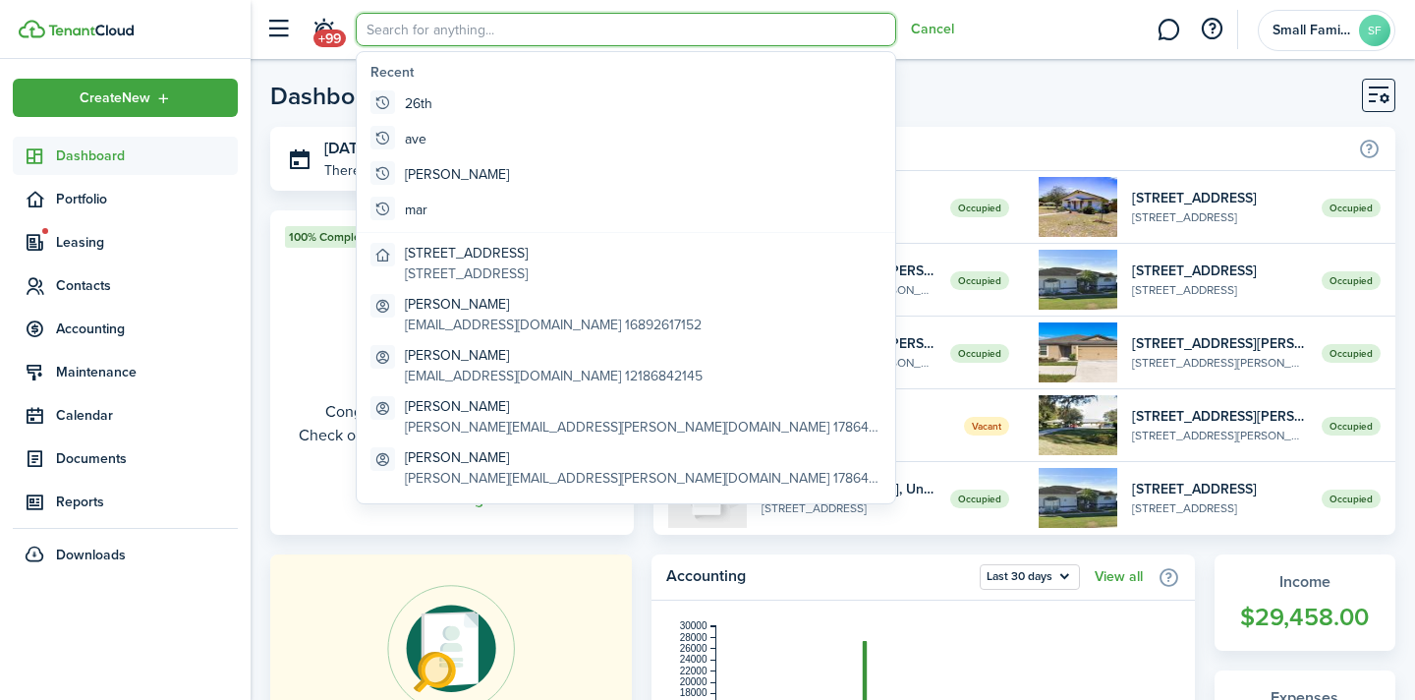
click at [414, 35] on input "search" at bounding box center [626, 29] width 541 height 33
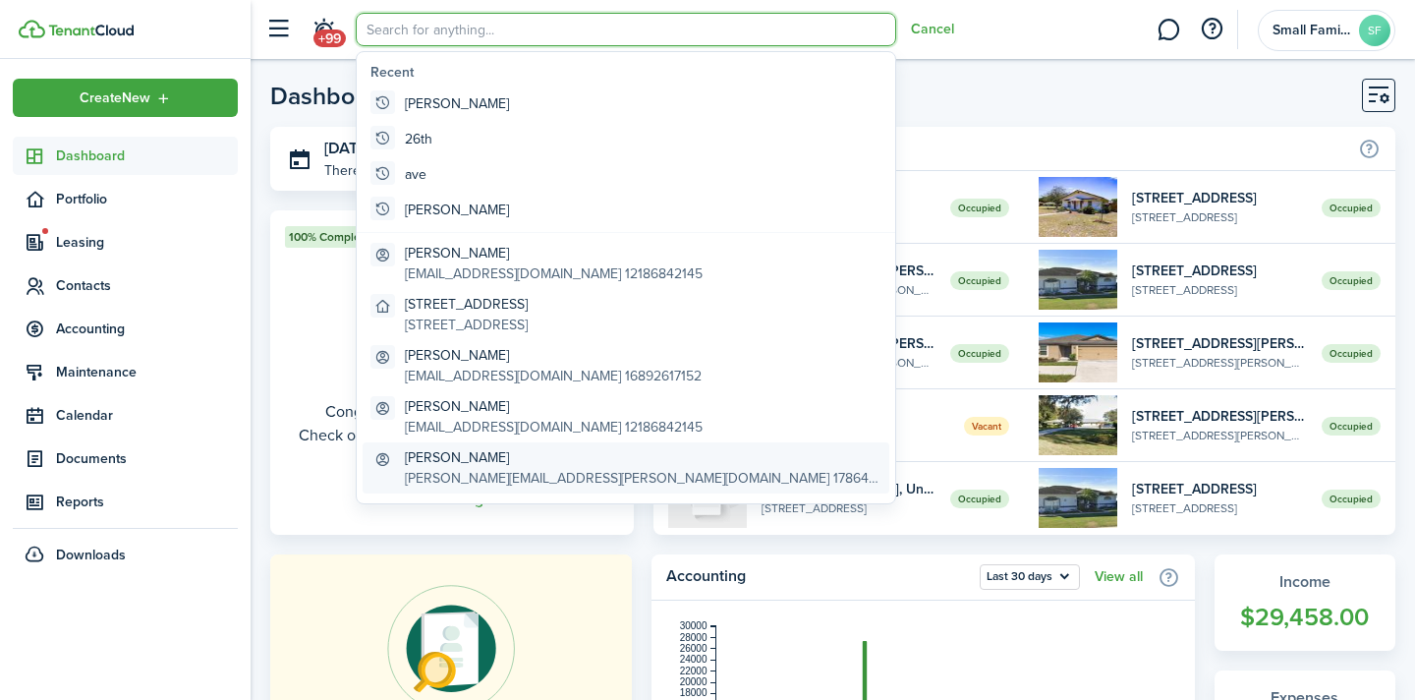
click at [480, 472] on global-search-item-description "[PERSON_NAME][EMAIL_ADDRESS][PERSON_NAME][DOMAIN_NAME] 17864073013" at bounding box center [643, 478] width 477 height 21
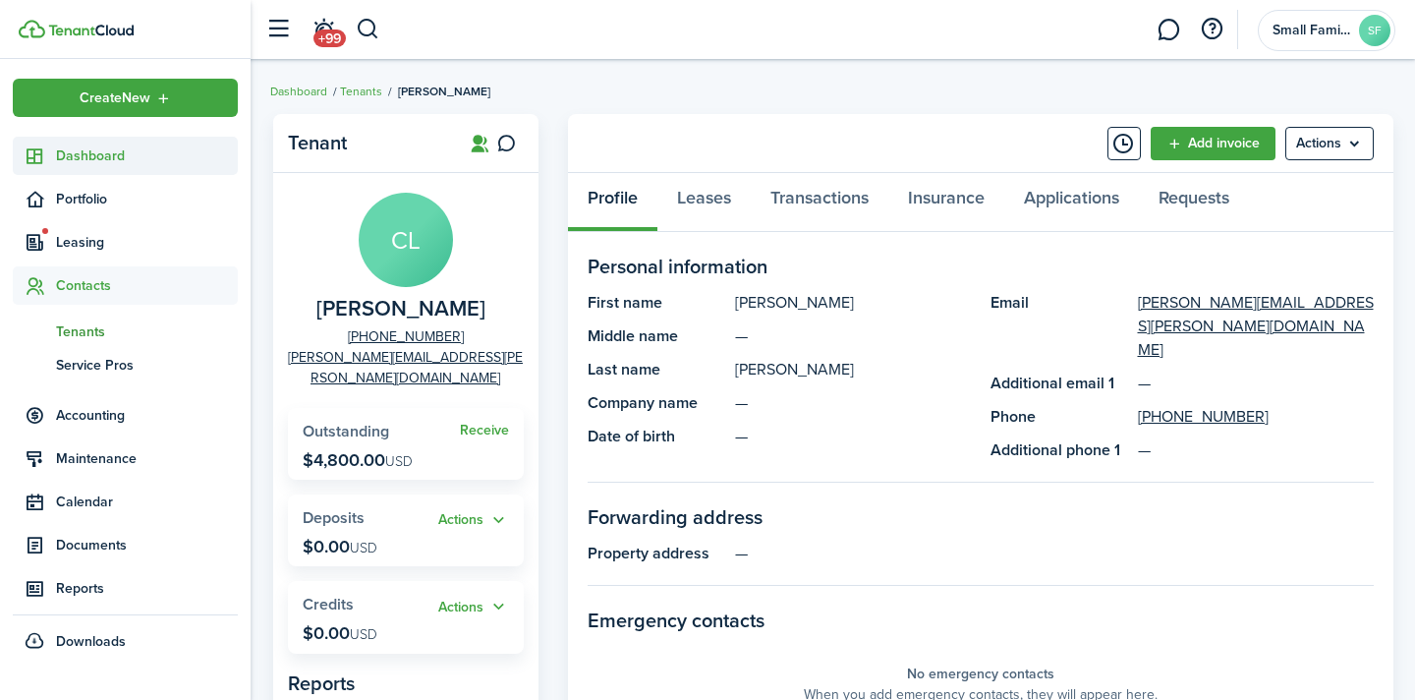
click at [83, 161] on span "Dashboard" at bounding box center [147, 155] width 182 height 21
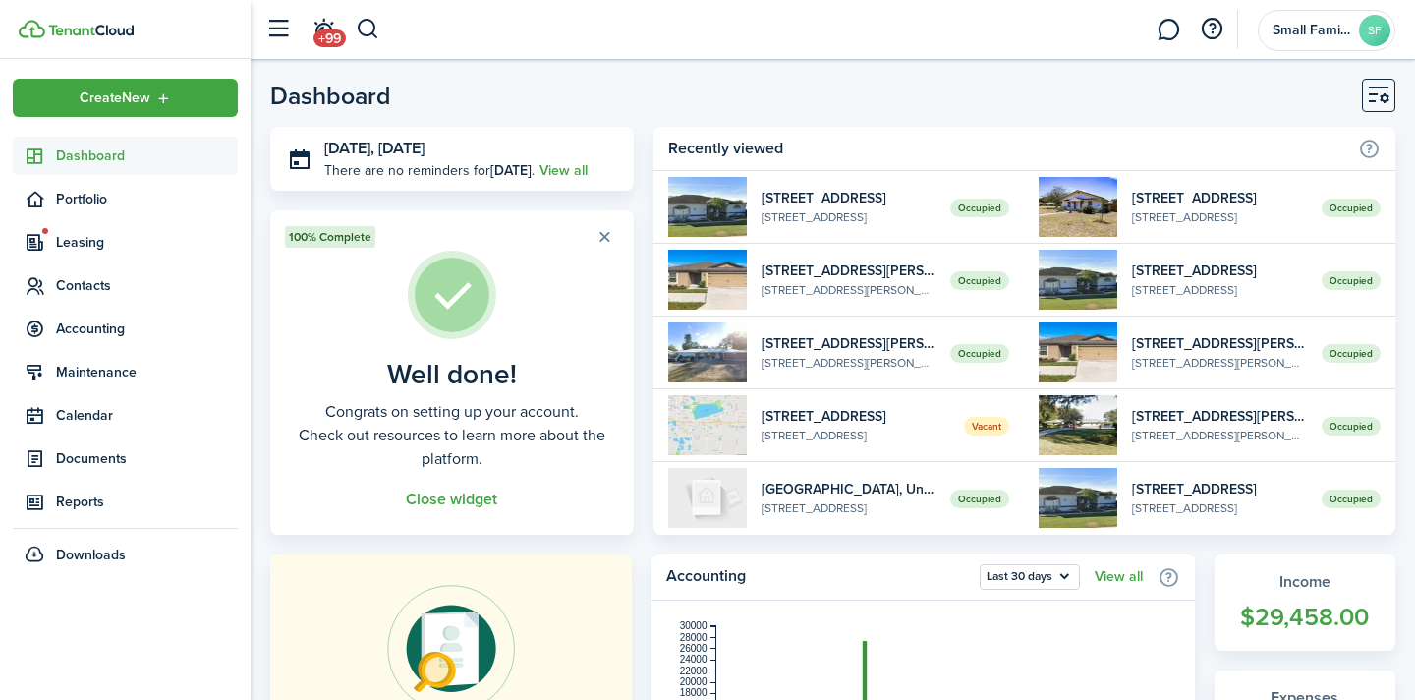
click at [349, 26] on header-control-items "+99" at bounding box center [318, 30] width 125 height 50
click at [359, 26] on button "button" at bounding box center [368, 29] width 25 height 33
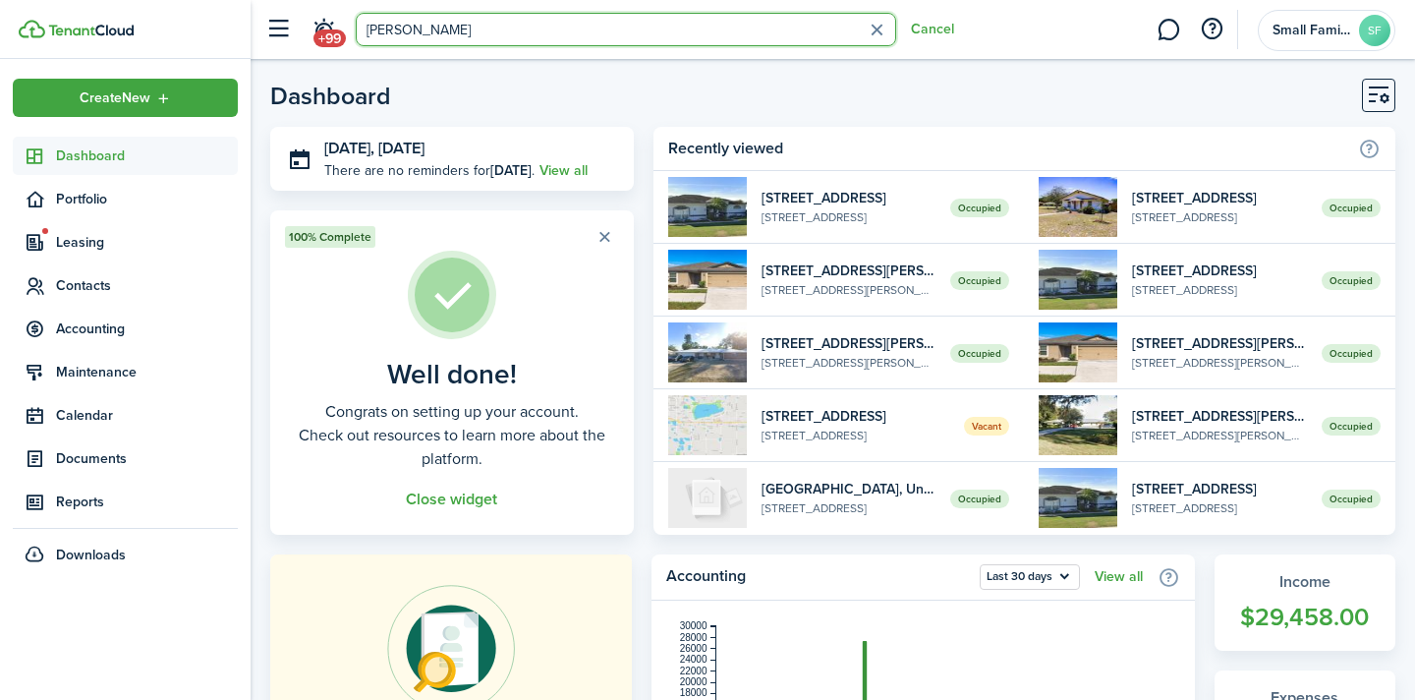
type input "[PERSON_NAME]"
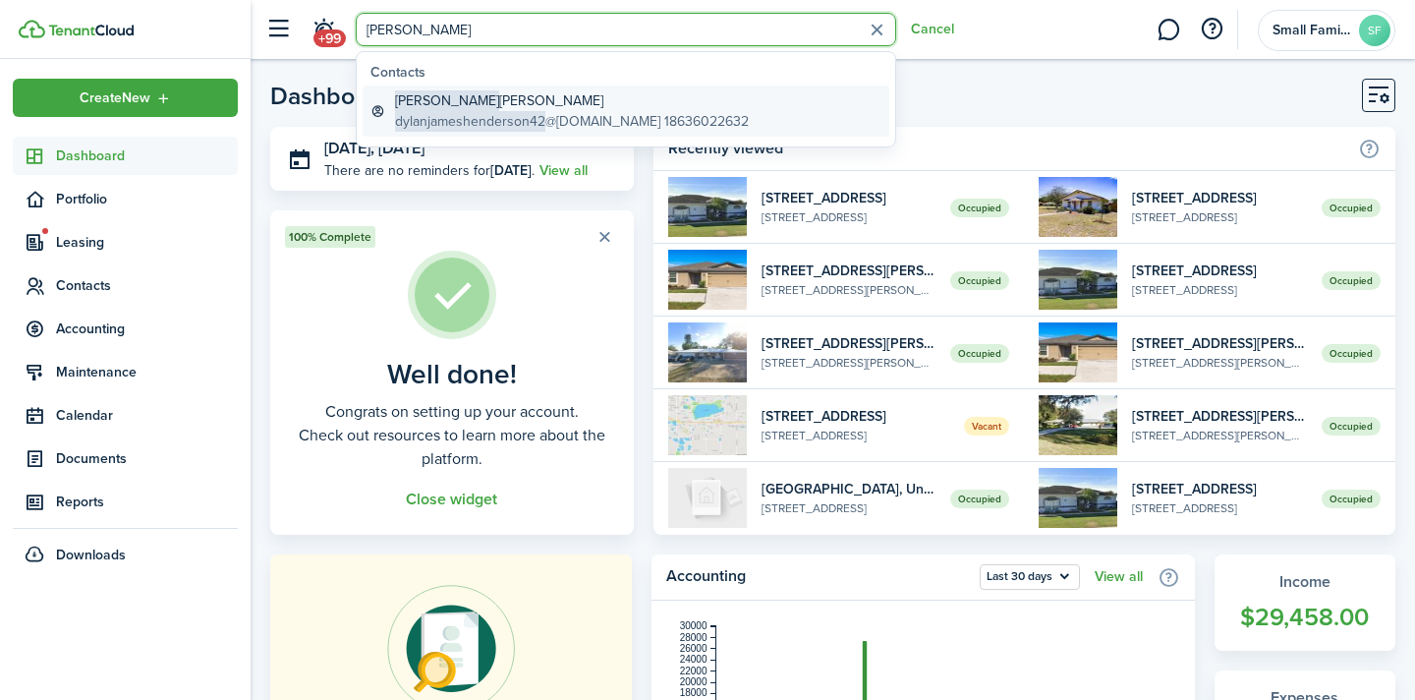
click at [471, 120] on span "dylanjameshenderson42" at bounding box center [470, 121] width 150 height 21
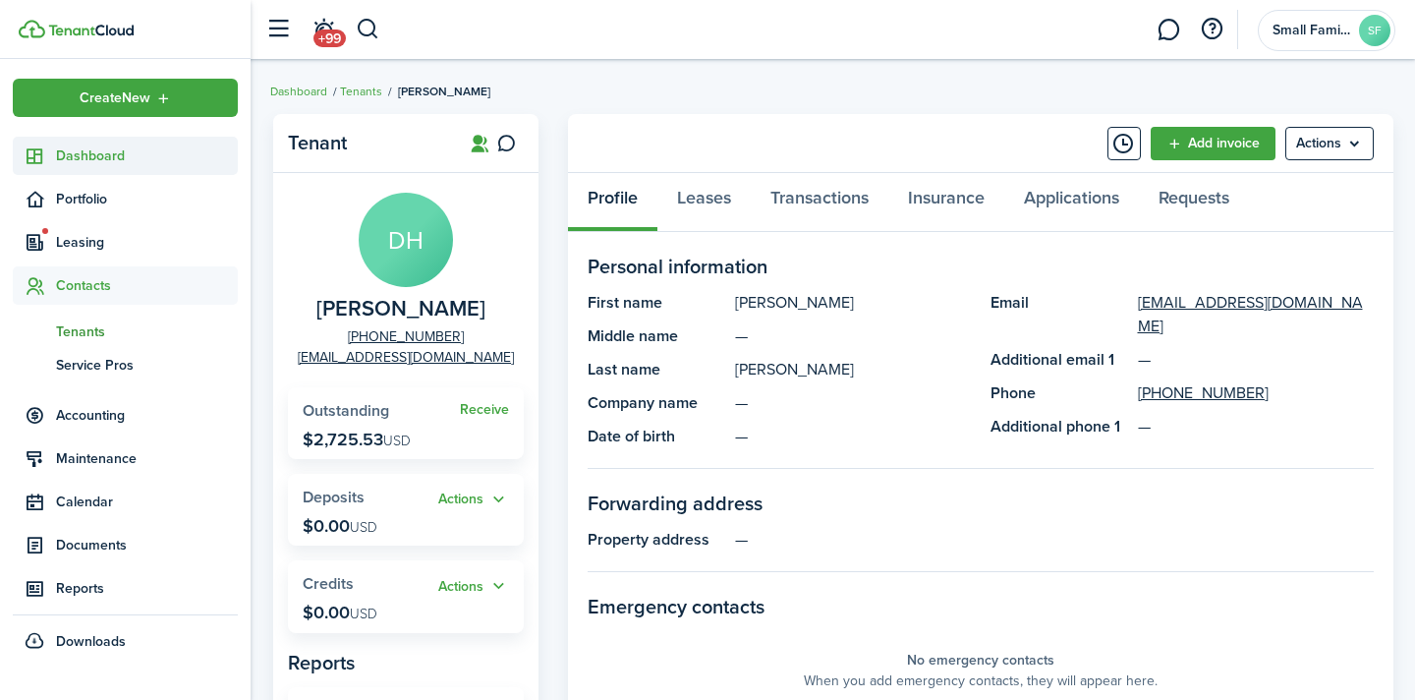
click at [87, 161] on span "Dashboard" at bounding box center [147, 155] width 182 height 21
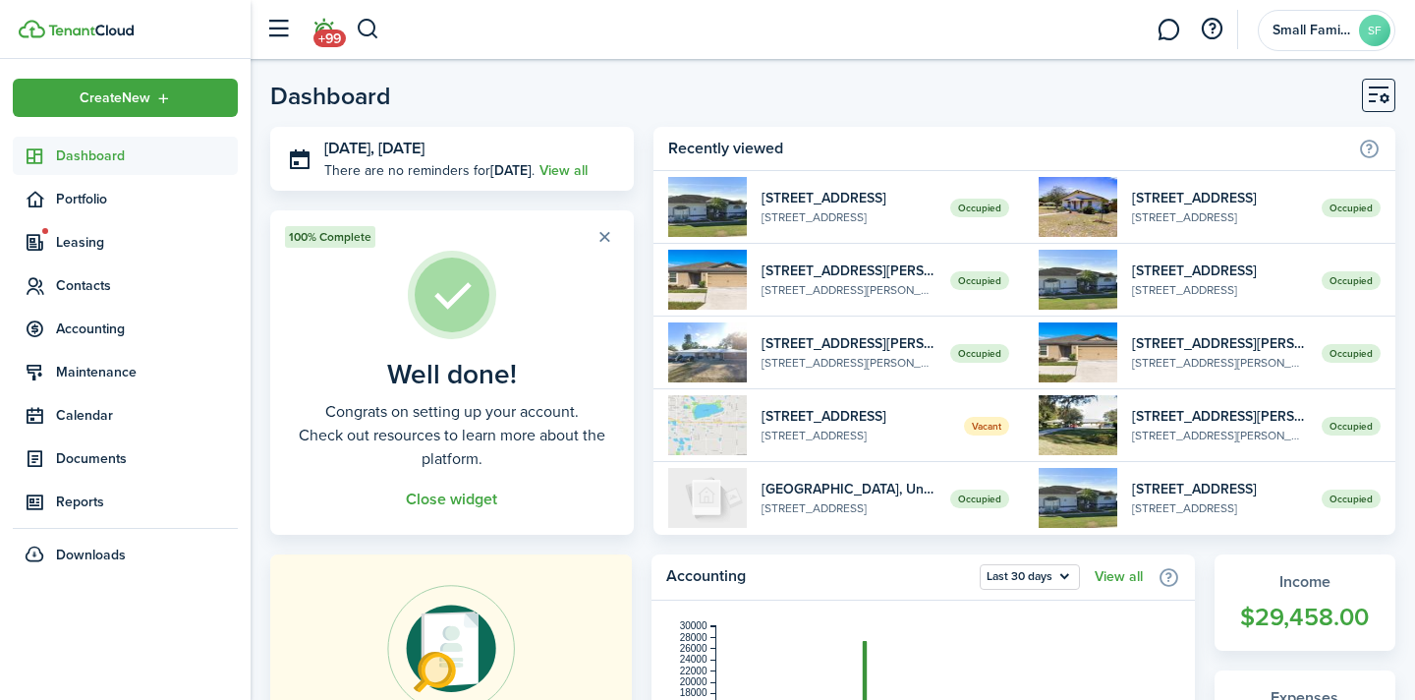
click at [324, 22] on link "+99" at bounding box center [323, 30] width 37 height 50
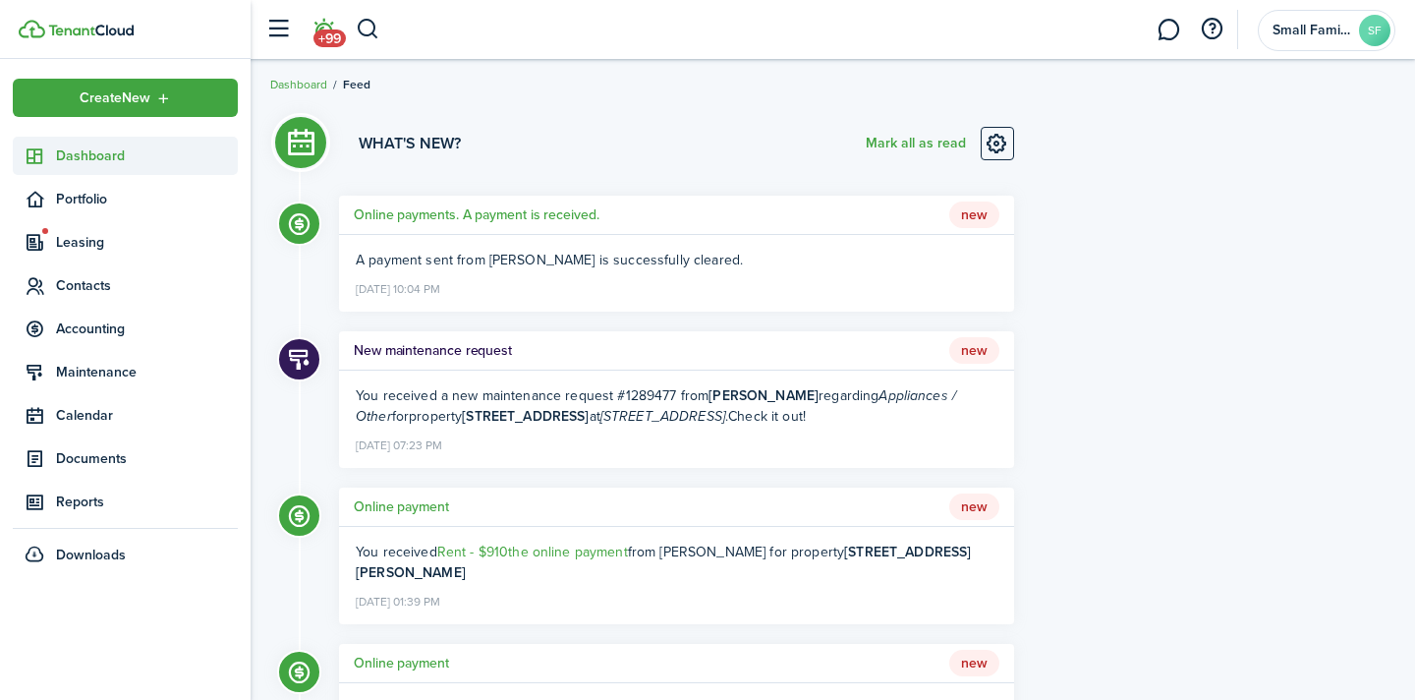
click at [76, 156] on span "Dashboard" at bounding box center [147, 155] width 182 height 21
